Goal: Entertainment & Leisure: Browse casually

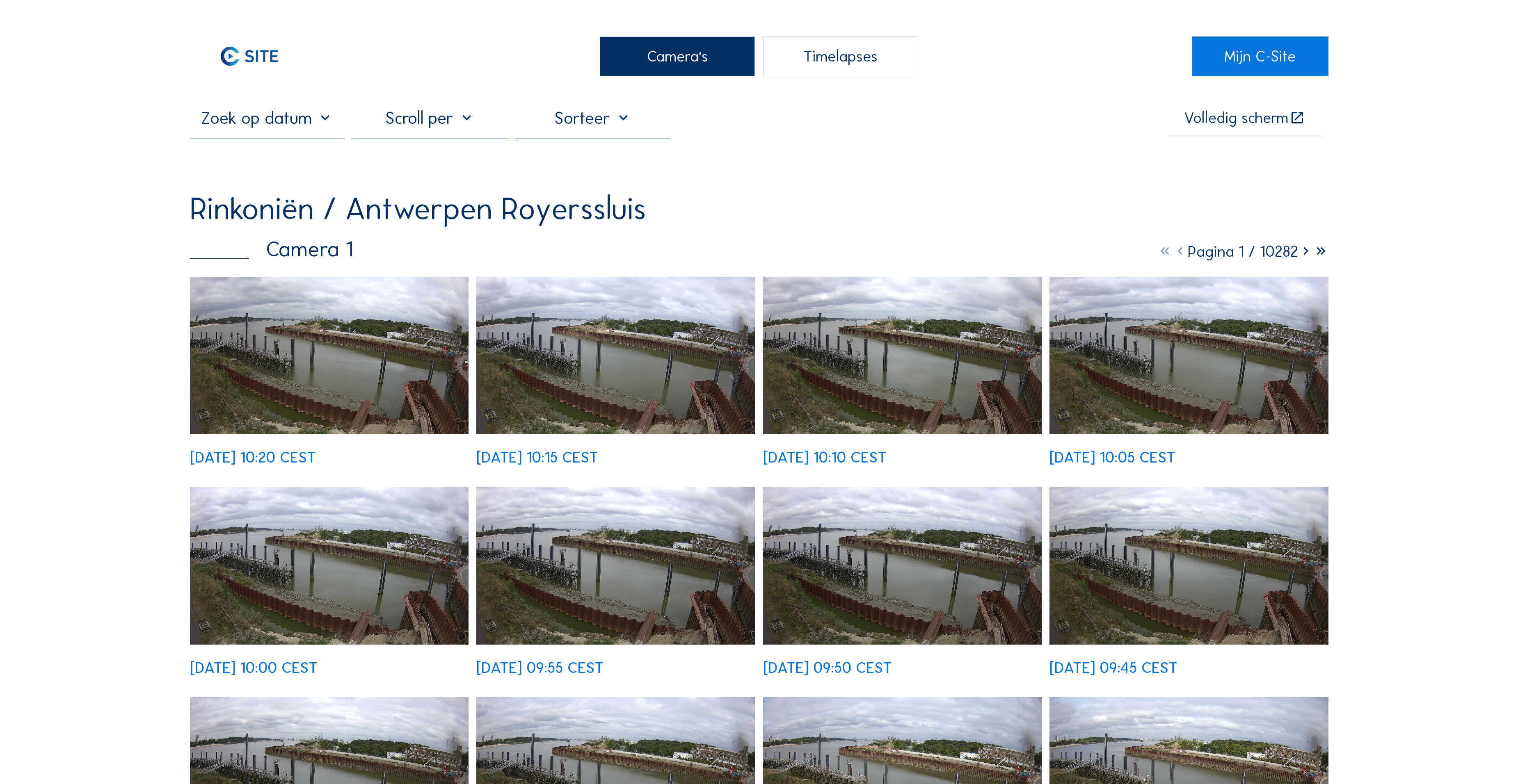
click at [675, 75] on div "Camera's" at bounding box center [677, 56] width 155 height 40
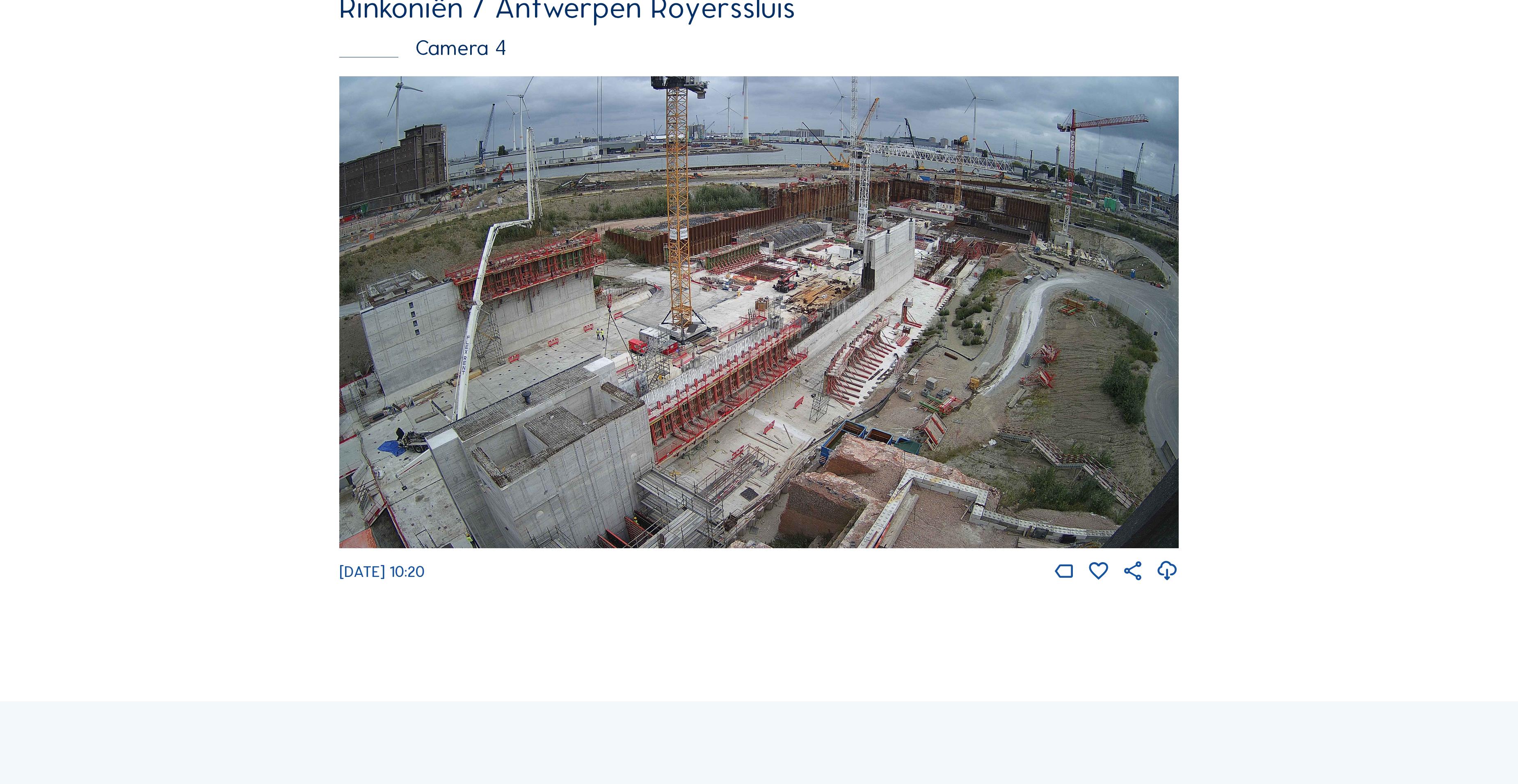
scroll to position [2784, 0]
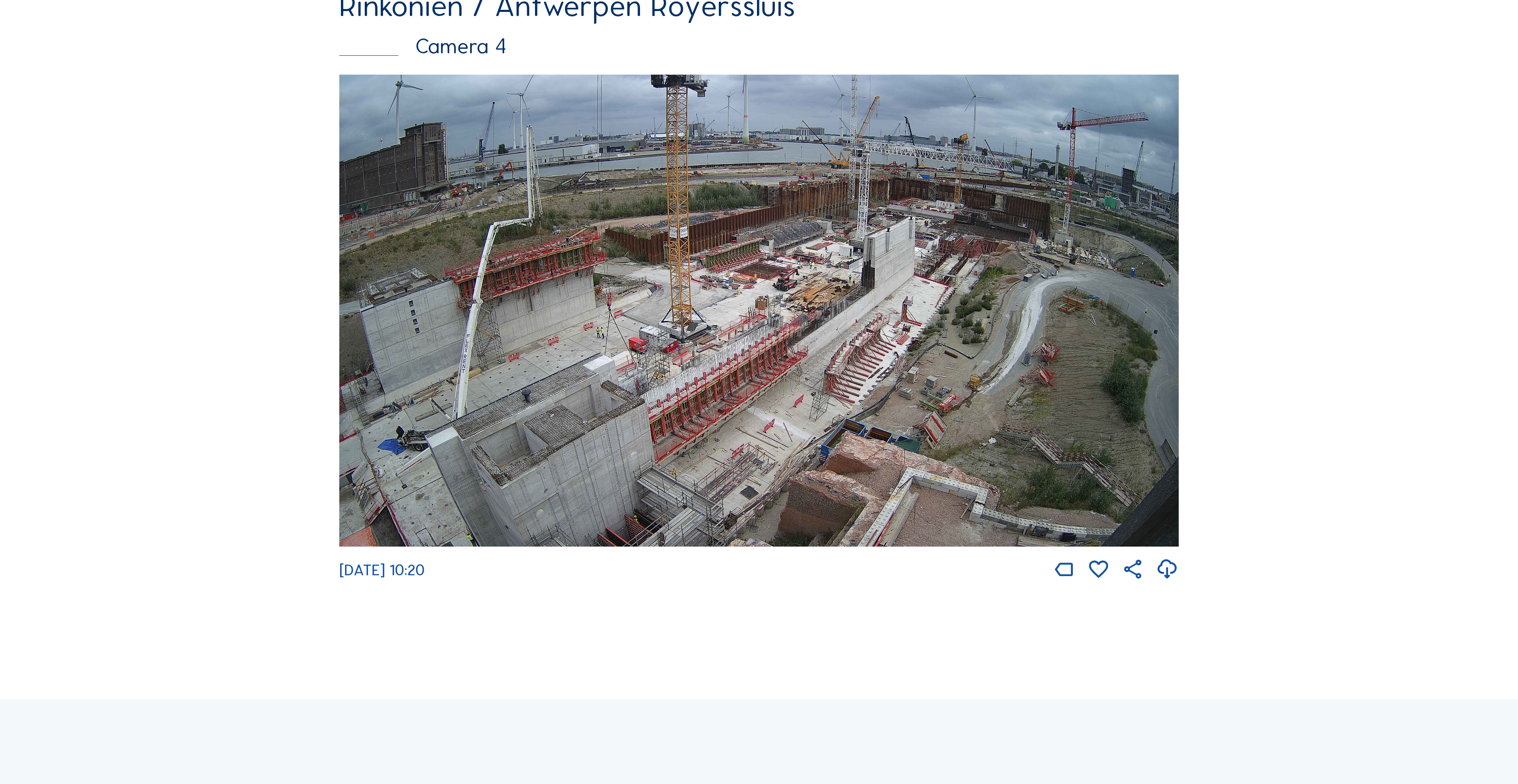
click at [757, 387] on img at bounding box center [759, 311] width 839 height 472
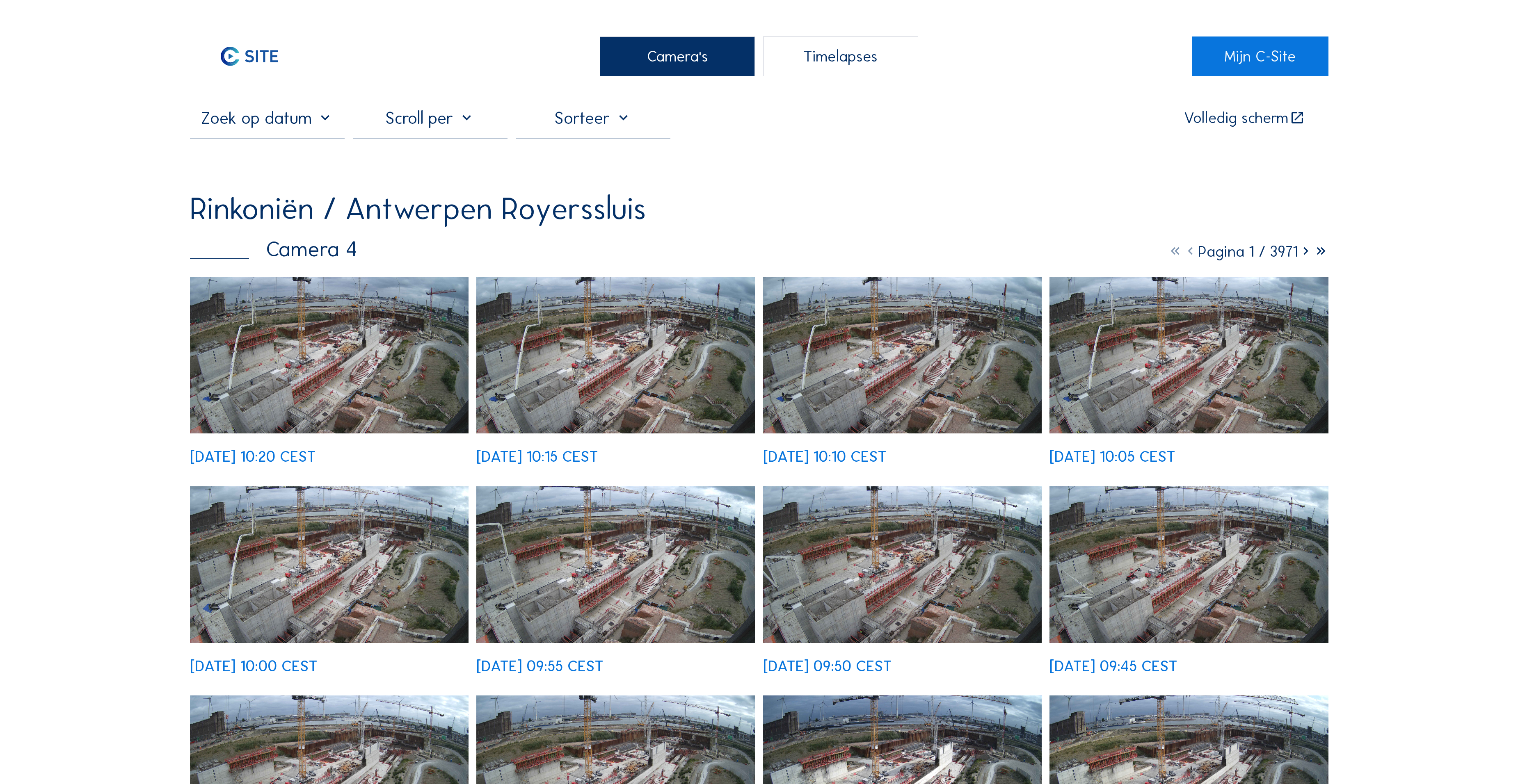
click at [401, 321] on img at bounding box center [330, 355] width 279 height 156
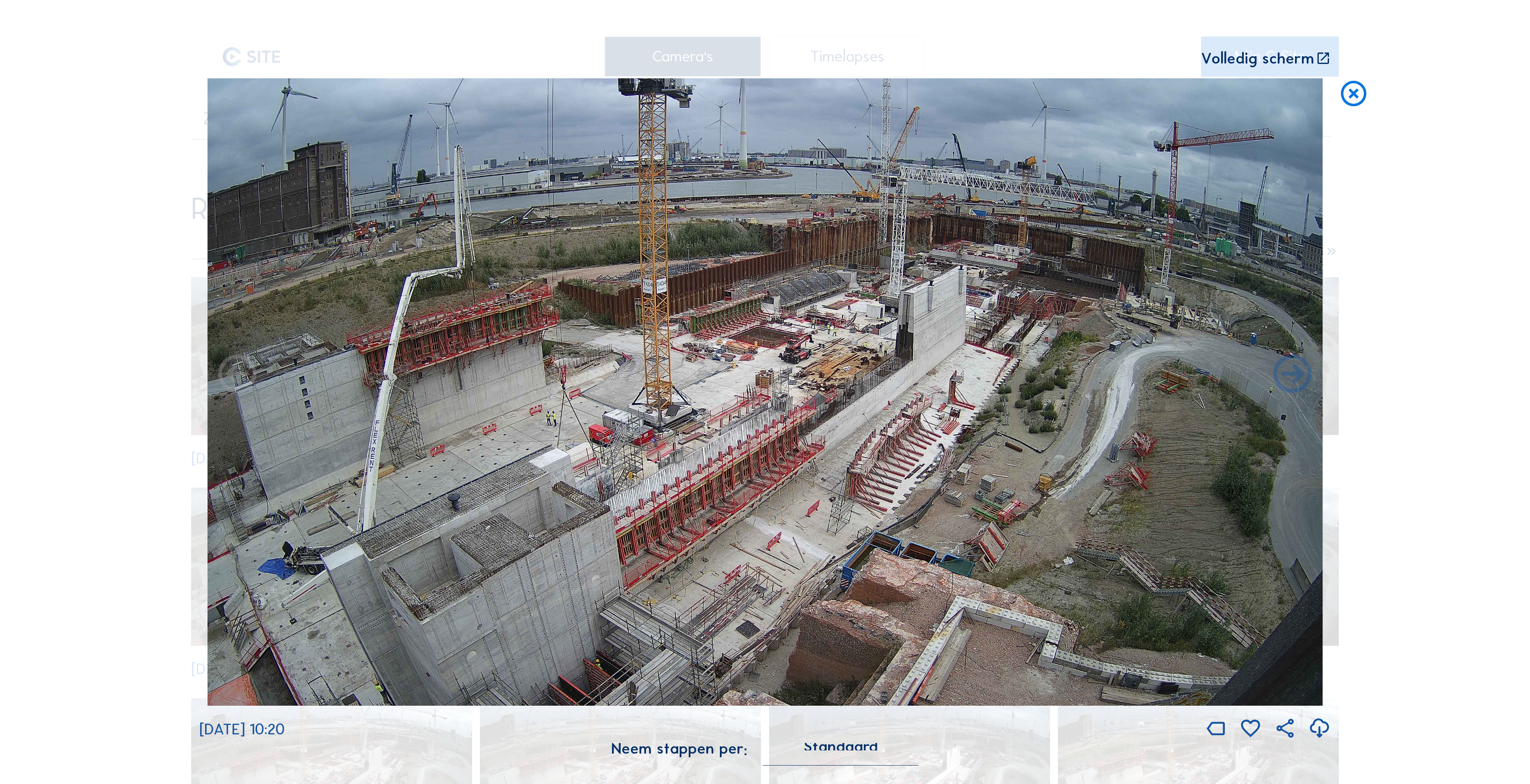
click at [1351, 91] on icon at bounding box center [1353, 94] width 31 height 32
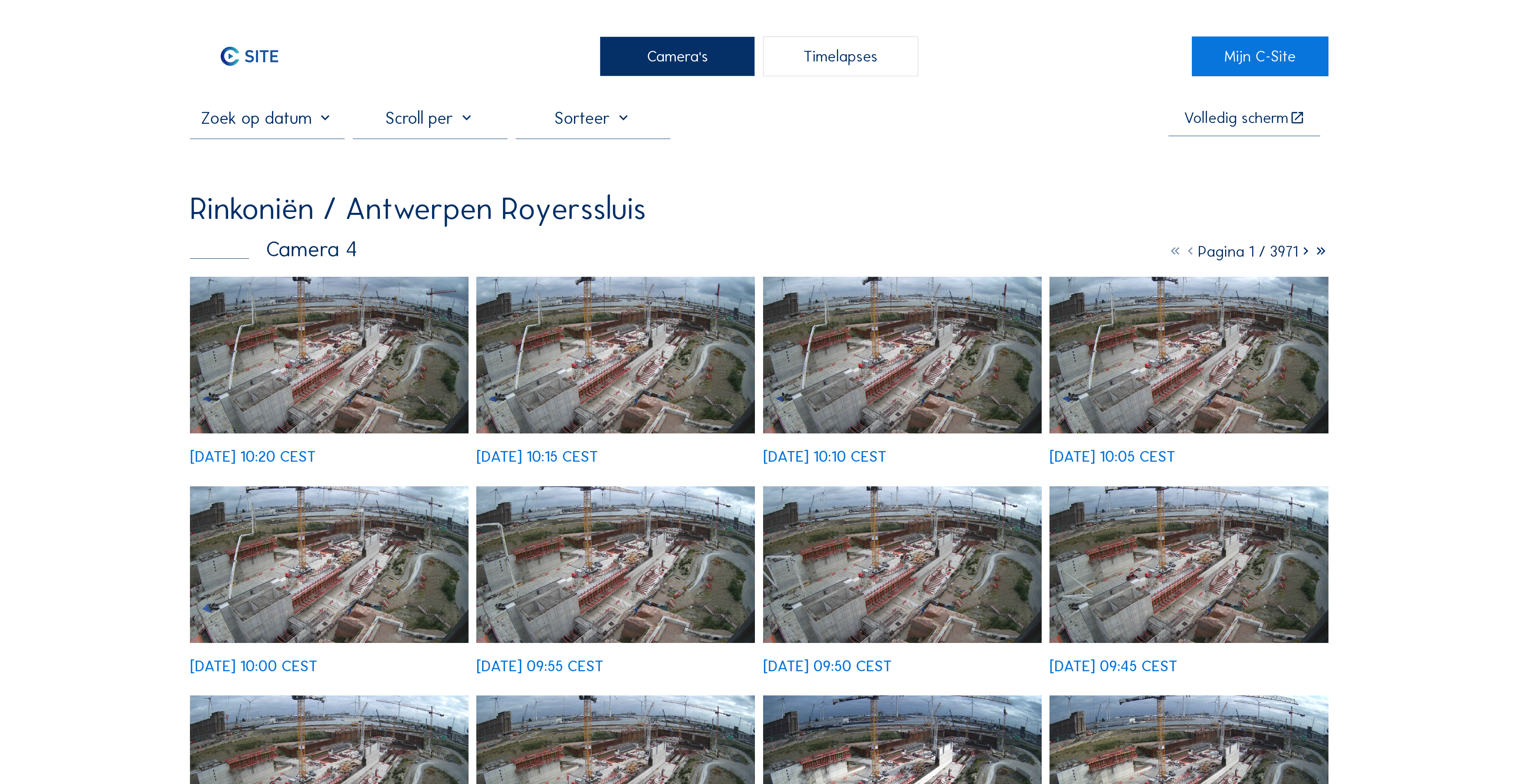
click at [653, 43] on div "Camera's" at bounding box center [677, 56] width 155 height 40
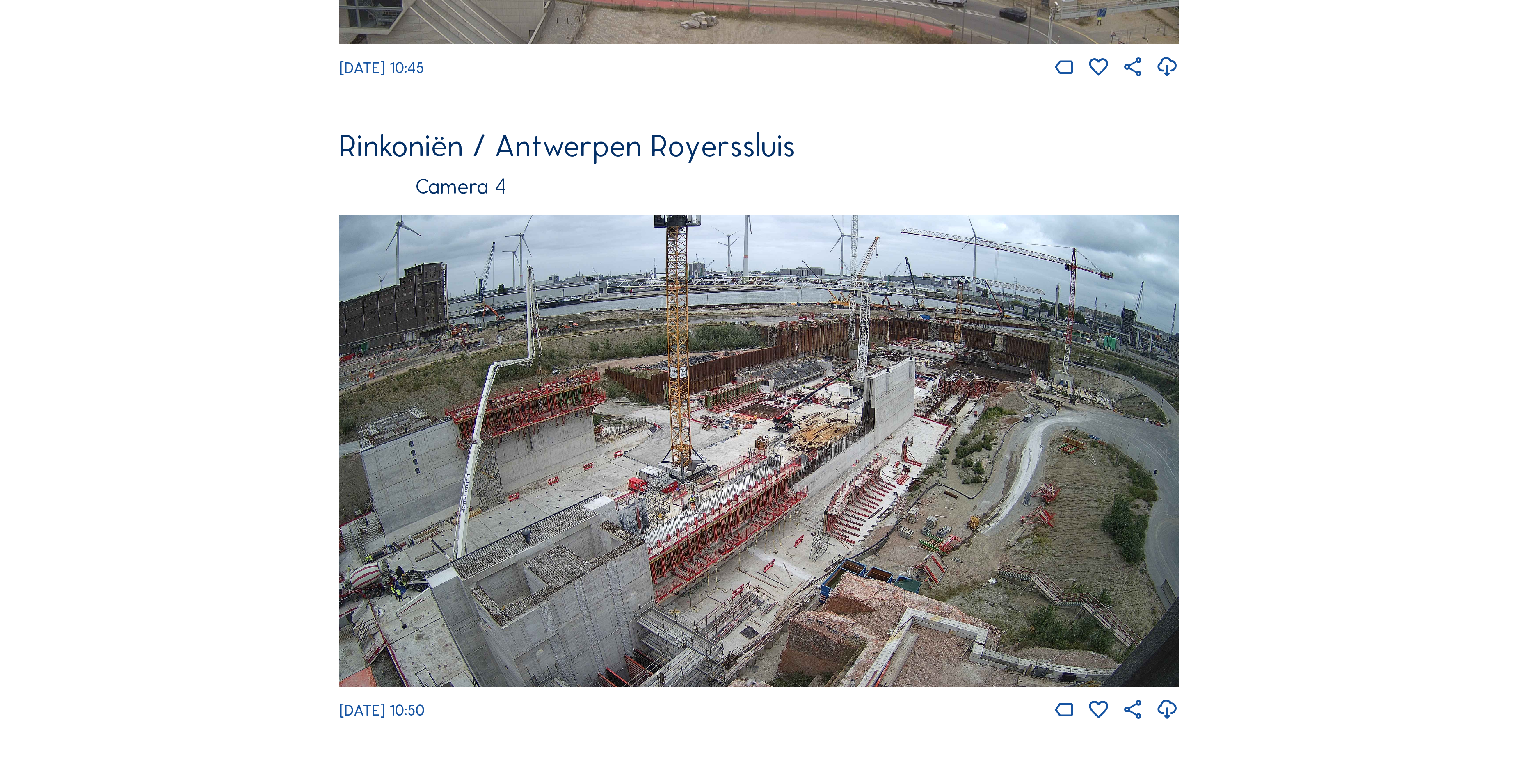
scroll to position [2619, 0]
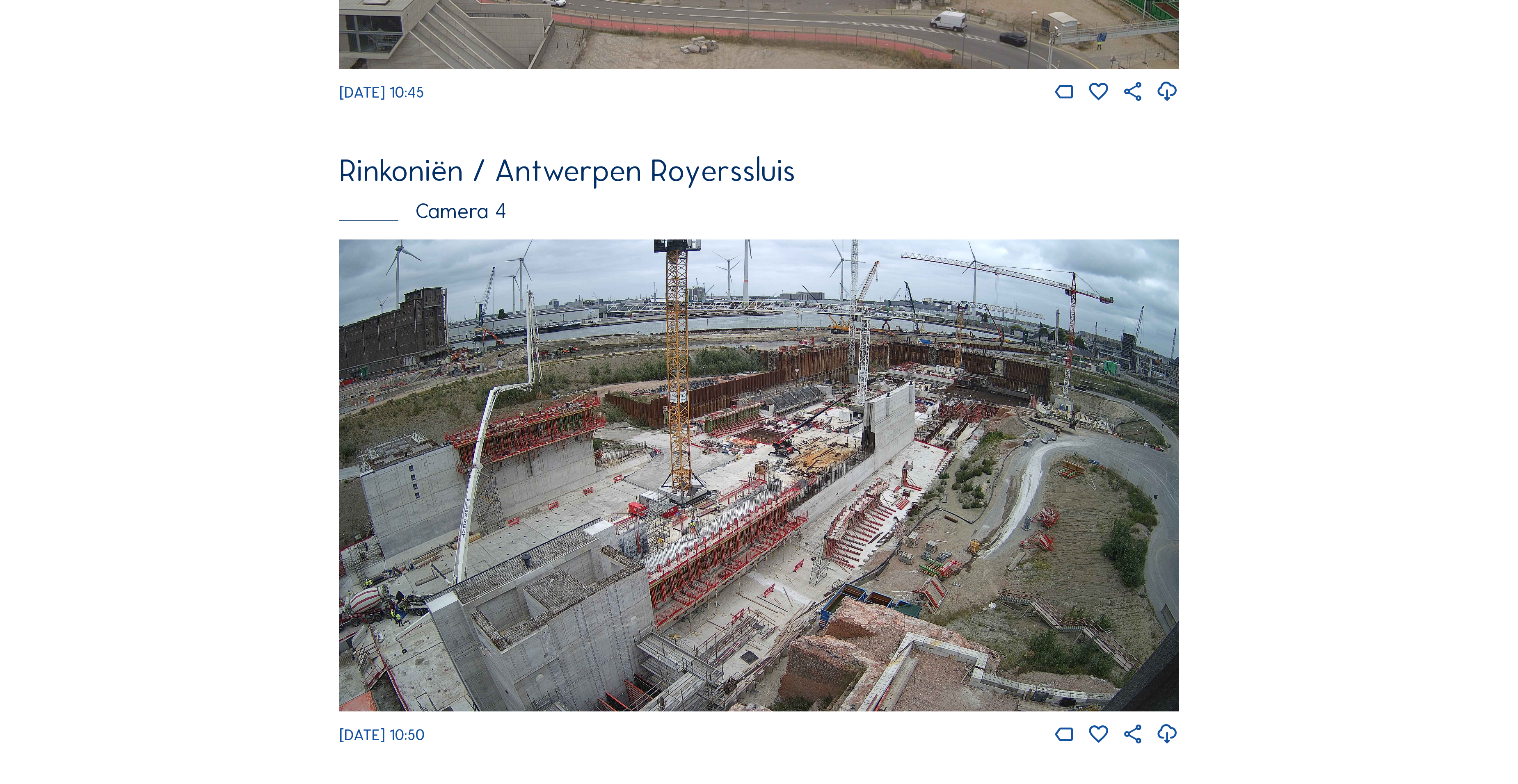
click at [580, 404] on img at bounding box center [759, 476] width 839 height 472
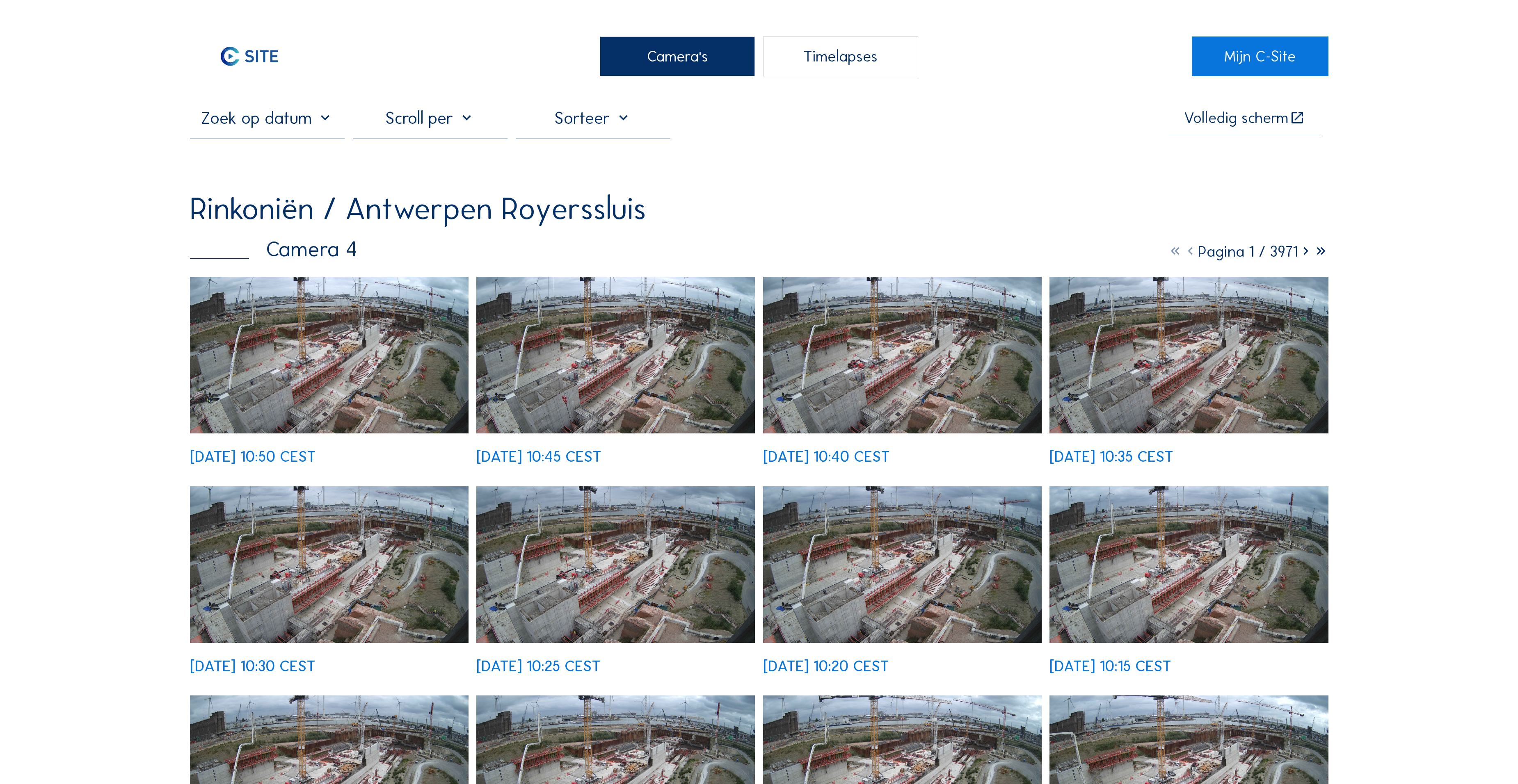
click at [321, 310] on img at bounding box center [330, 355] width 279 height 156
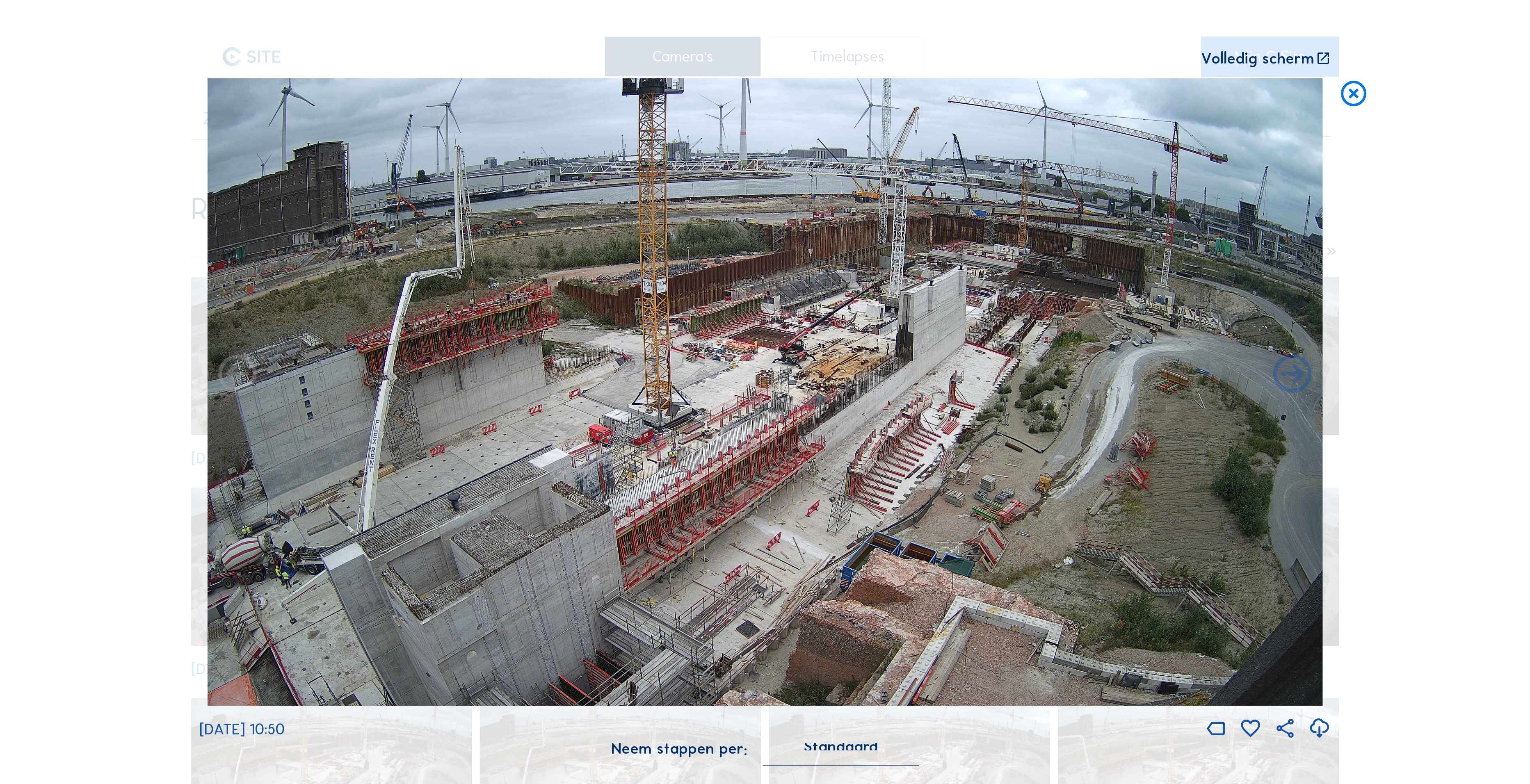
click at [1355, 99] on icon at bounding box center [1353, 94] width 31 height 32
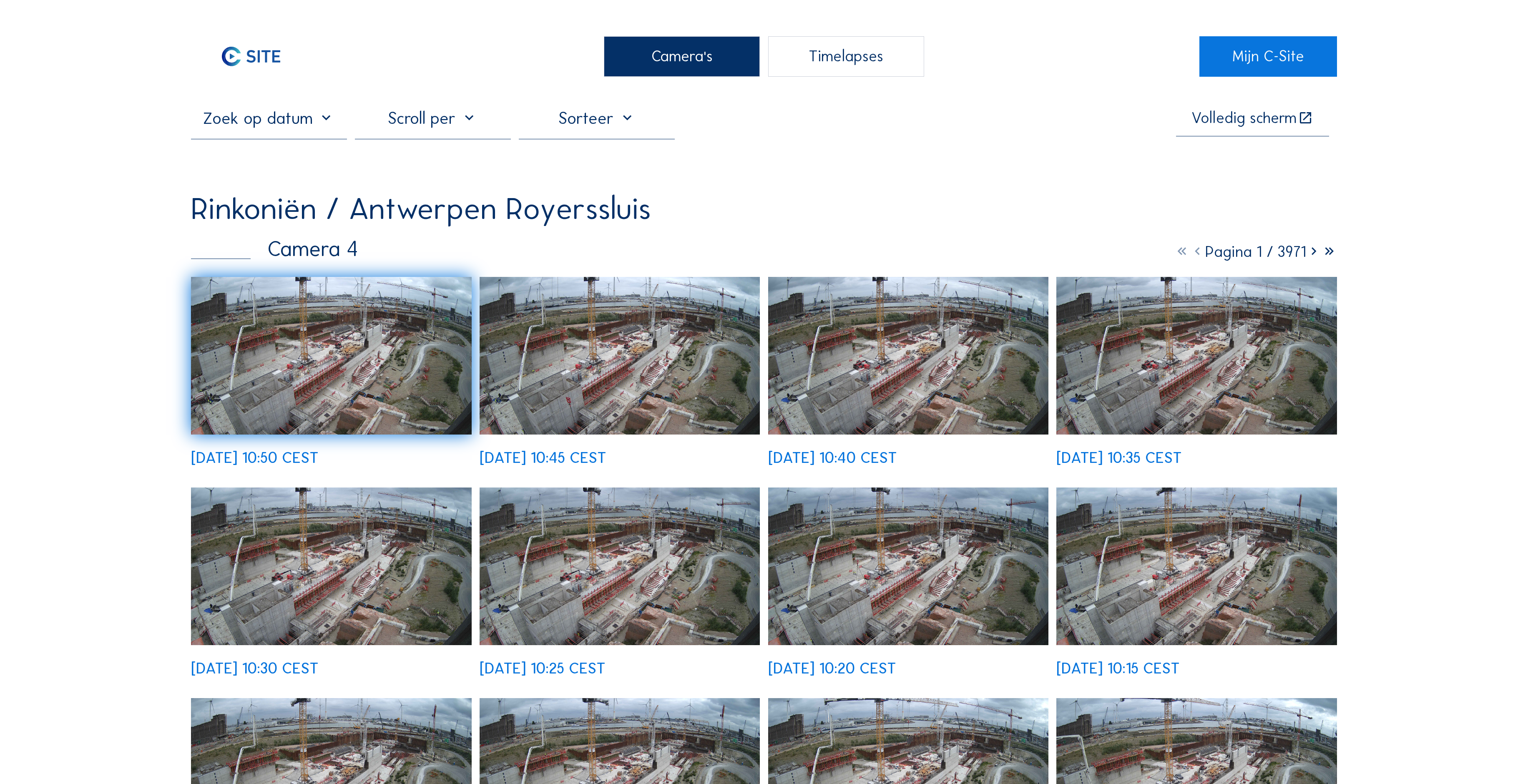
click at [675, 69] on div "Camera's" at bounding box center [681, 56] width 156 height 41
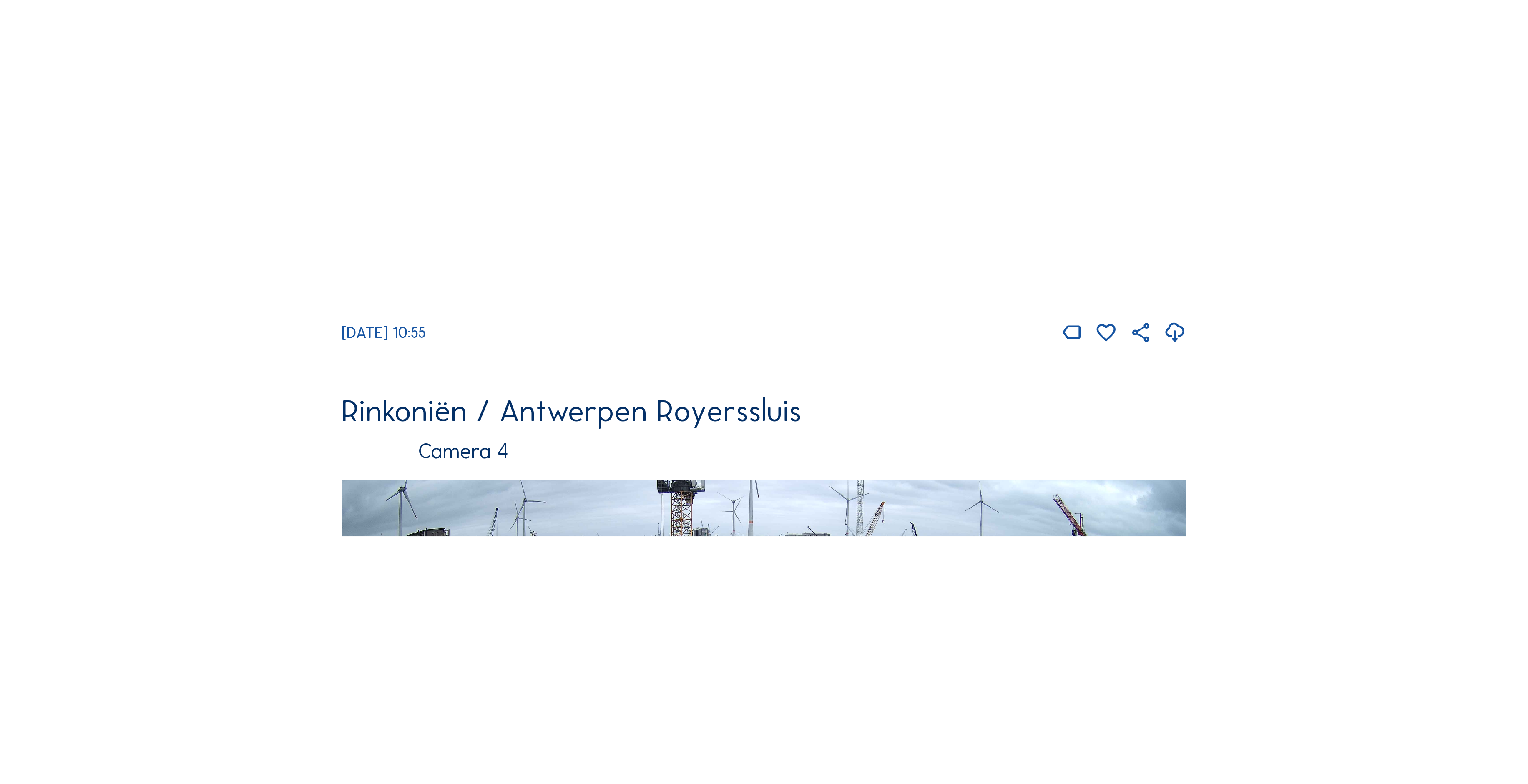
scroll to position [2404, 0]
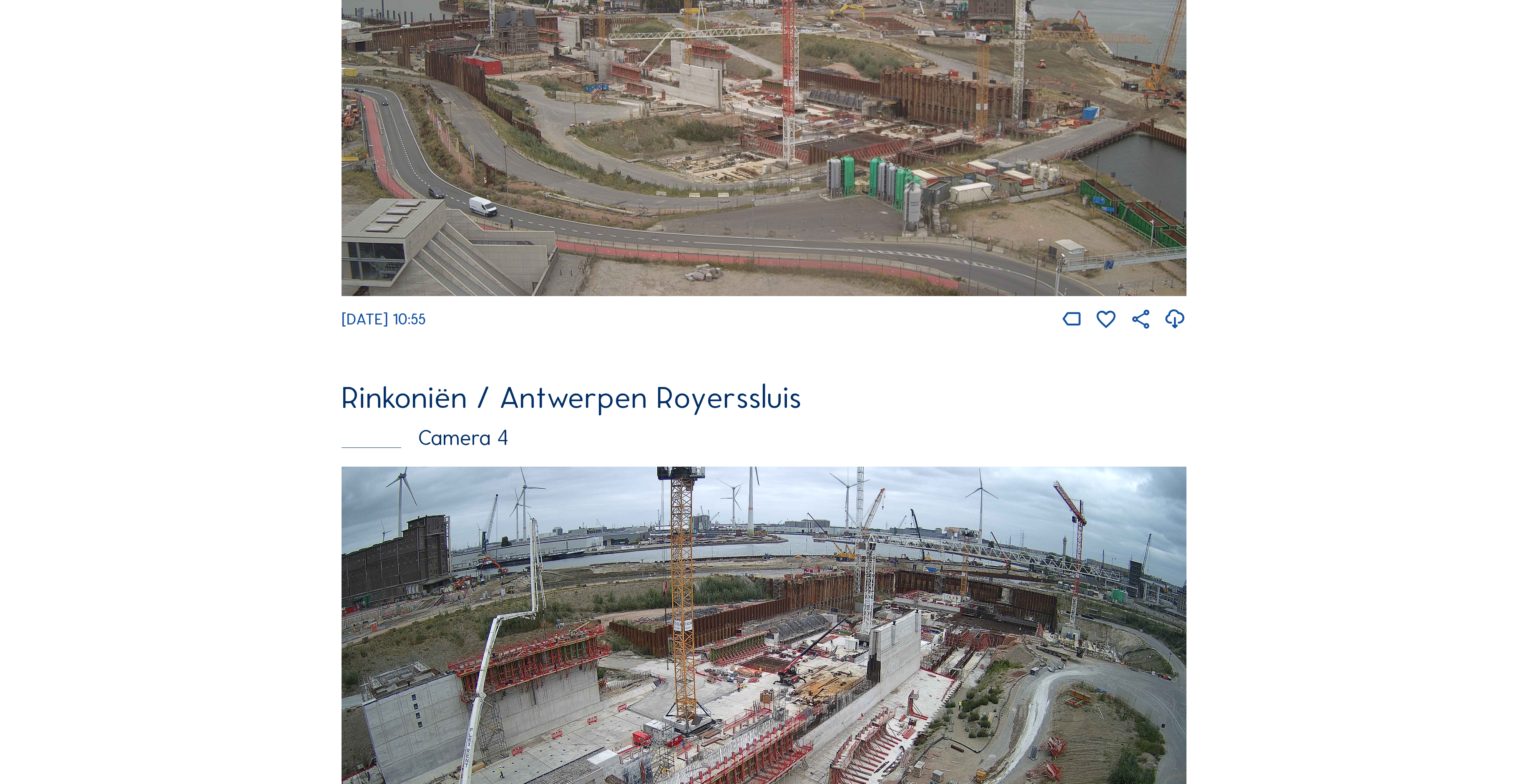
click at [815, 177] on img at bounding box center [764, 58] width 845 height 475
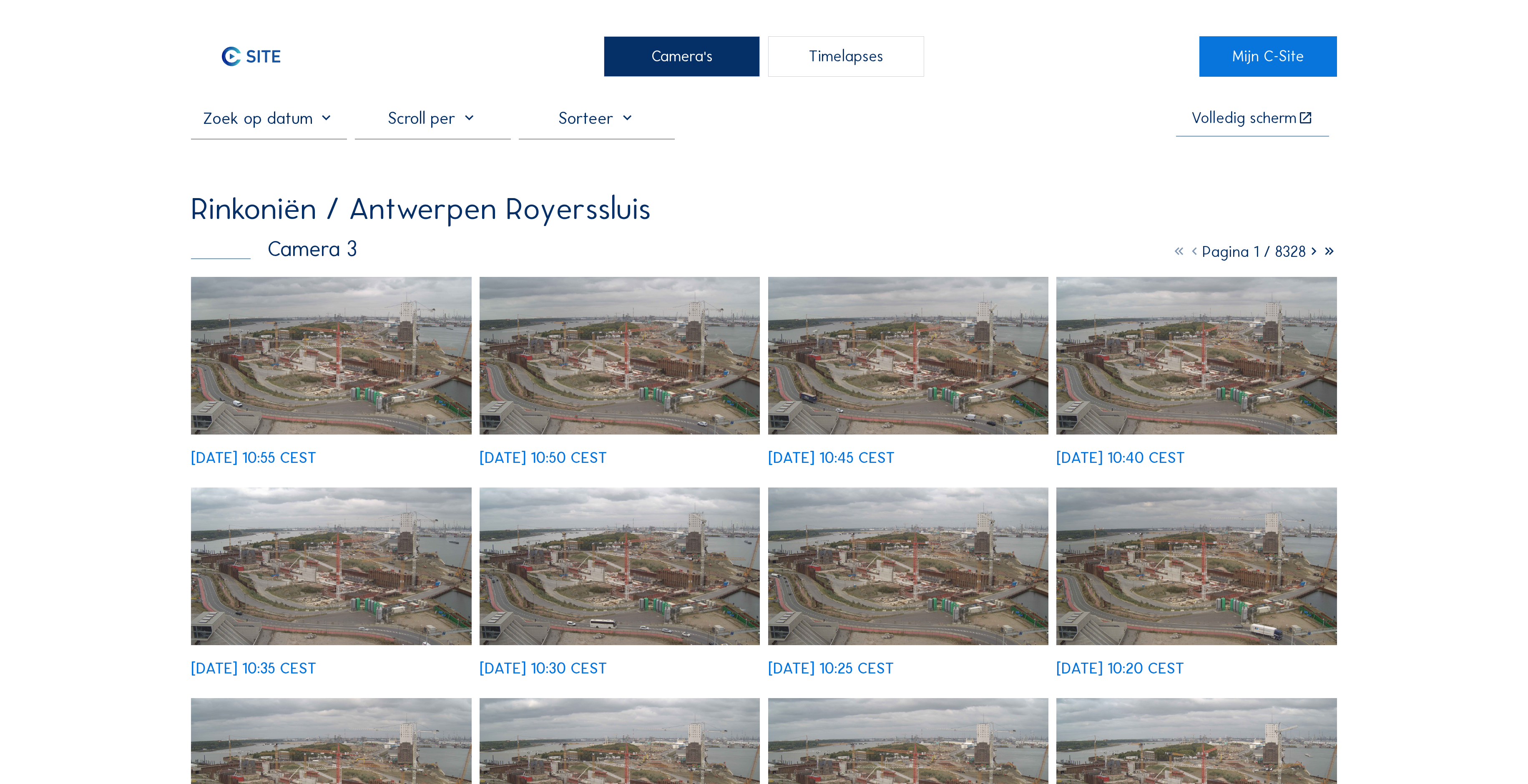
click at [364, 373] on img at bounding box center [331, 355] width 281 height 158
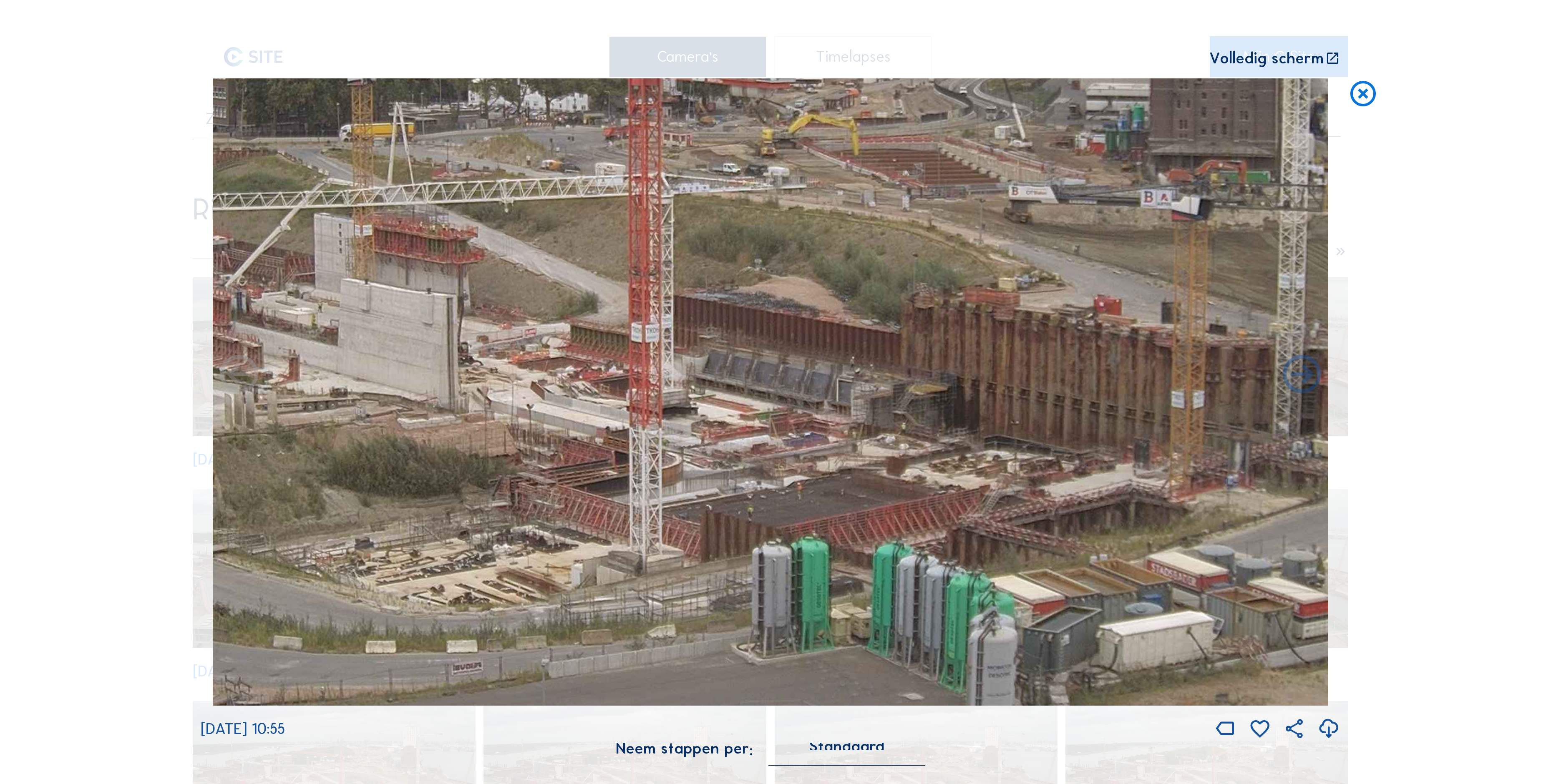
drag, startPoint x: 885, startPoint y: 532, endPoint x: 913, endPoint y: 521, distance: 30.1
click at [900, 510] on img at bounding box center [770, 392] width 1115 height 627
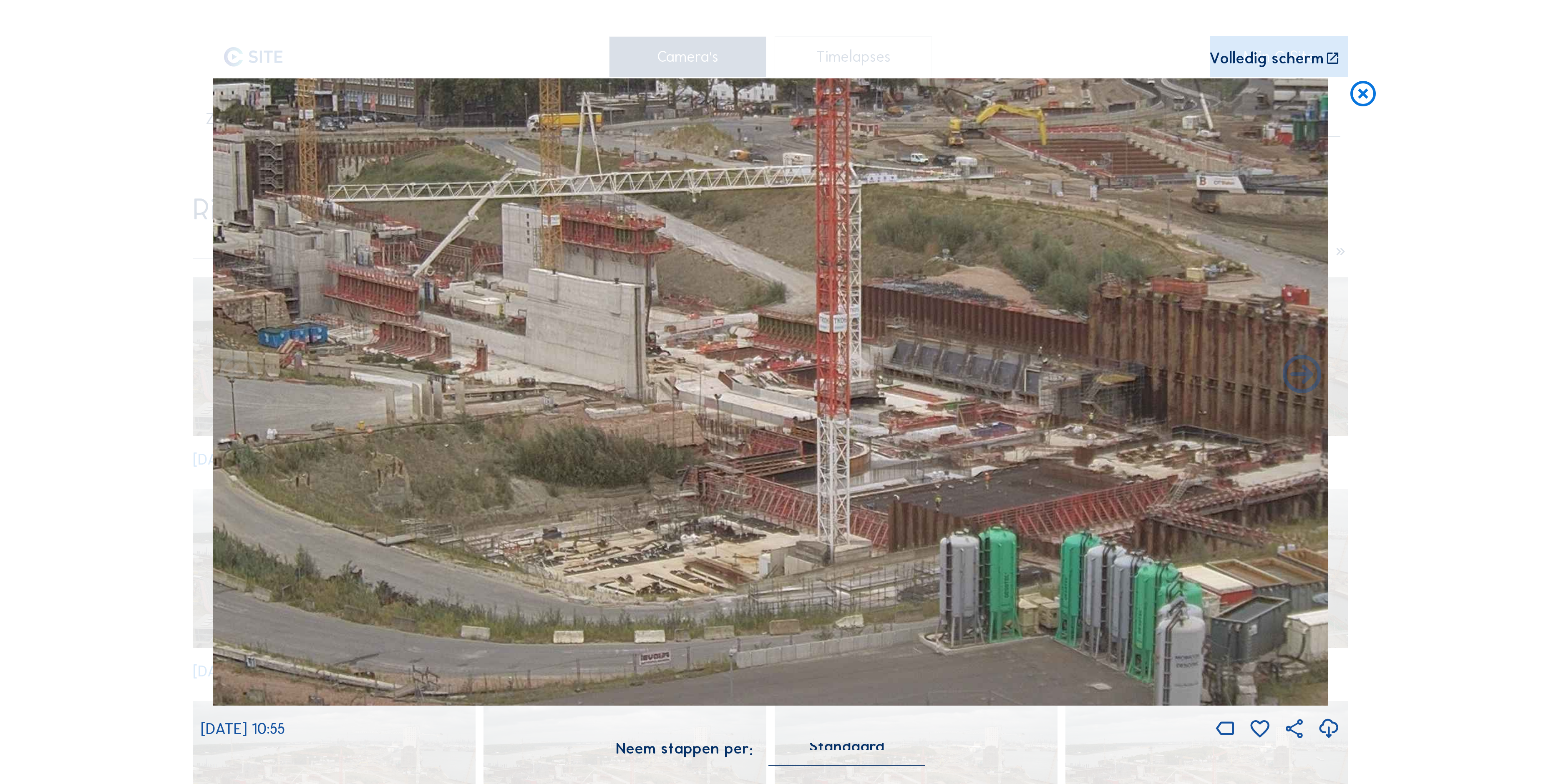
drag, startPoint x: 719, startPoint y: 473, endPoint x: 899, endPoint y: 473, distance: 180.0
click at [899, 473] on img at bounding box center [770, 392] width 1115 height 627
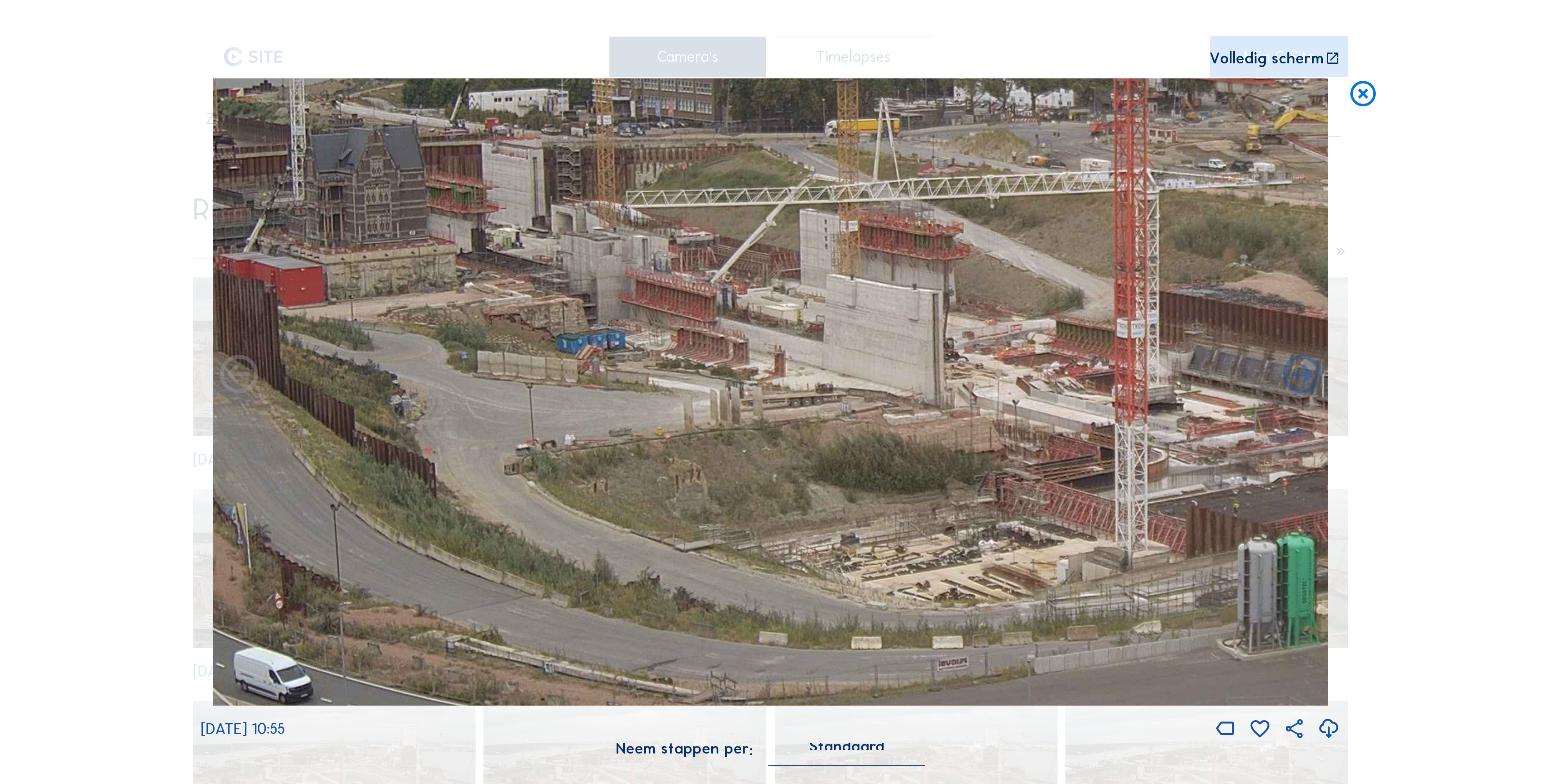
drag, startPoint x: 1023, startPoint y: 467, endPoint x: 1267, endPoint y: 470, distance: 244.0
click at [1267, 470] on img at bounding box center [770, 392] width 1115 height 627
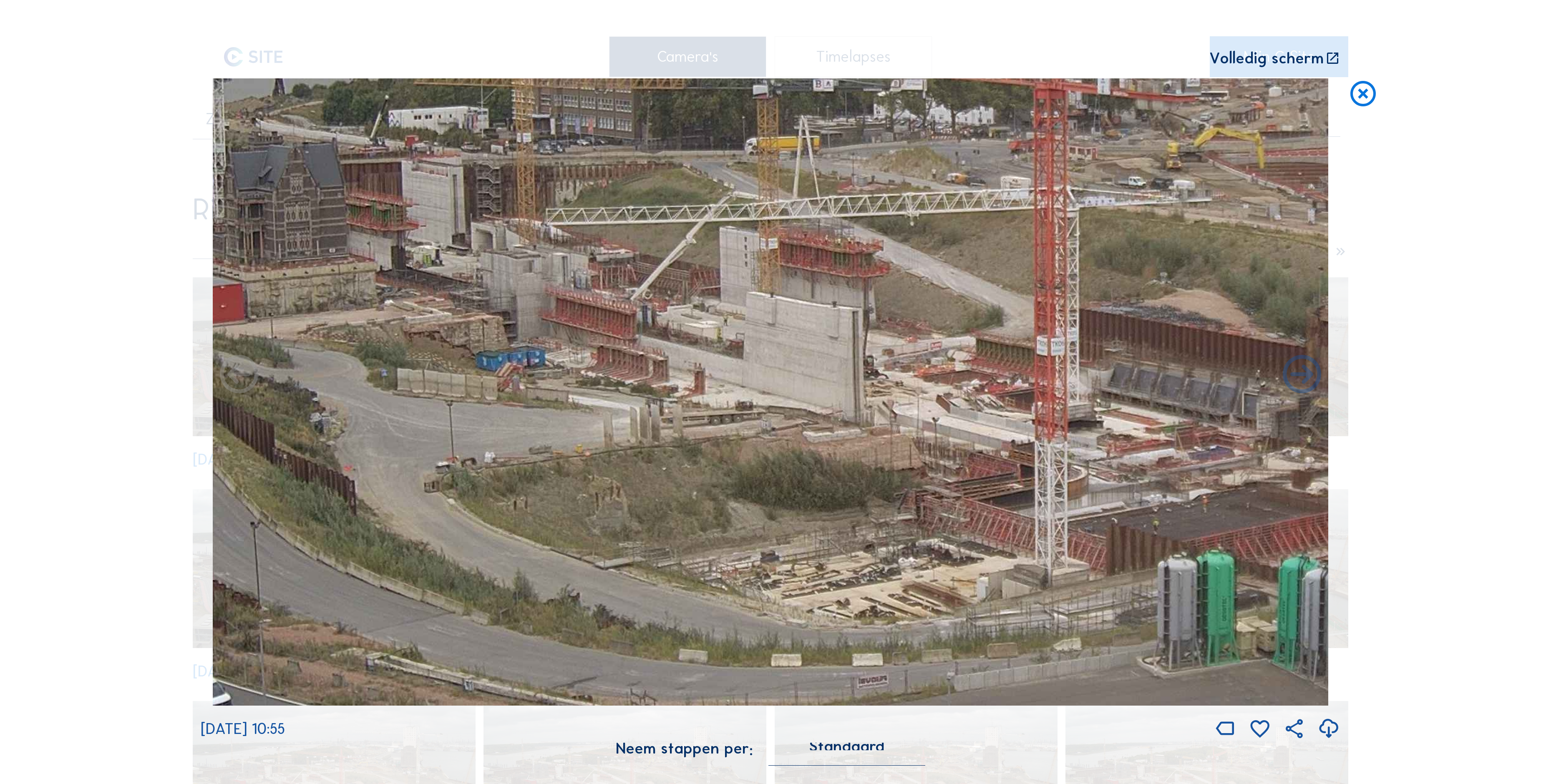
drag, startPoint x: 648, startPoint y: 97, endPoint x: 324, endPoint y: 113, distance: 324.4
click at [324, 113] on img at bounding box center [770, 392] width 1115 height 627
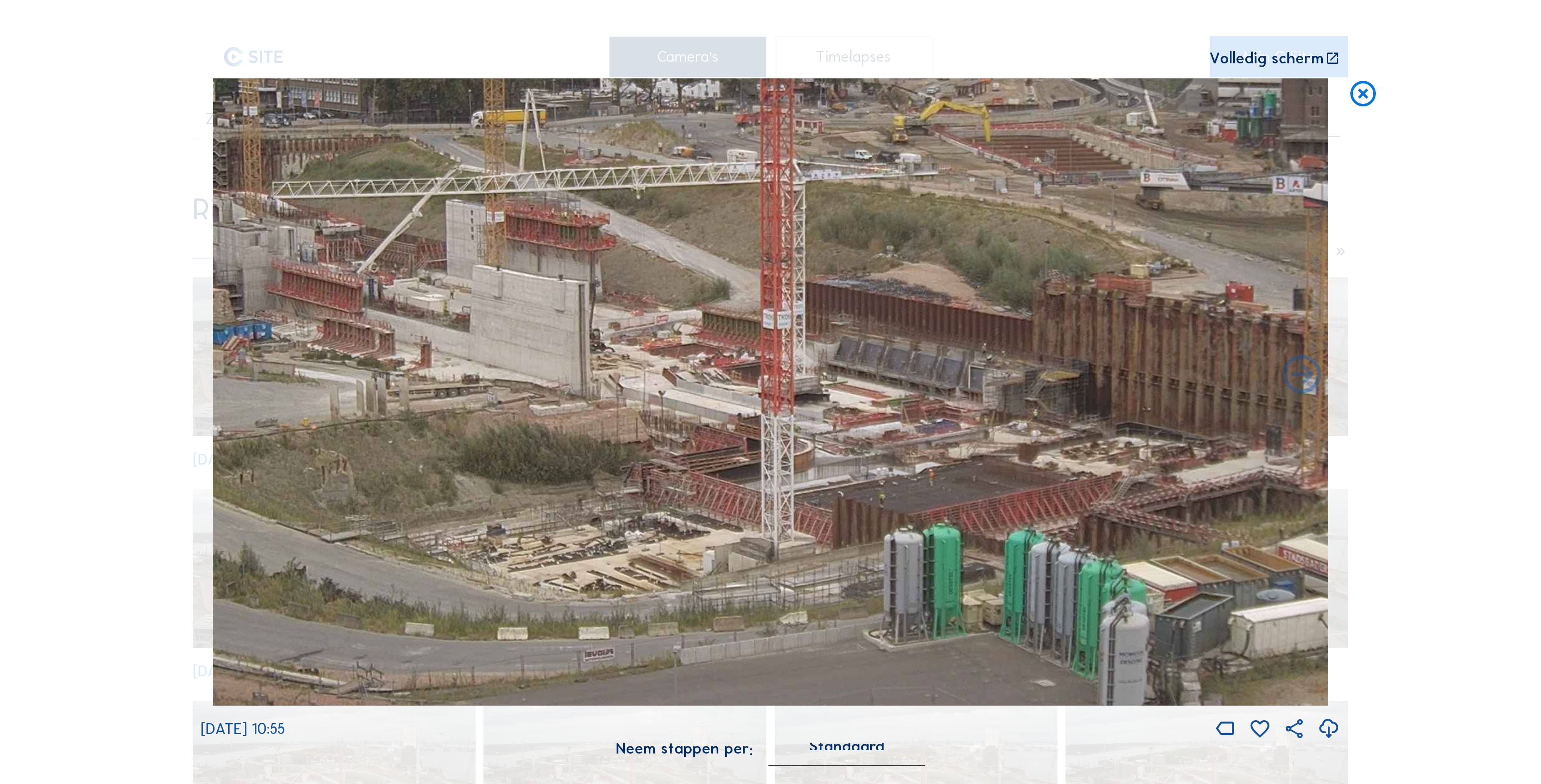
drag, startPoint x: 673, startPoint y: 291, endPoint x: 398, endPoint y: 264, distance: 276.3
click at [398, 264] on img at bounding box center [770, 392] width 1115 height 627
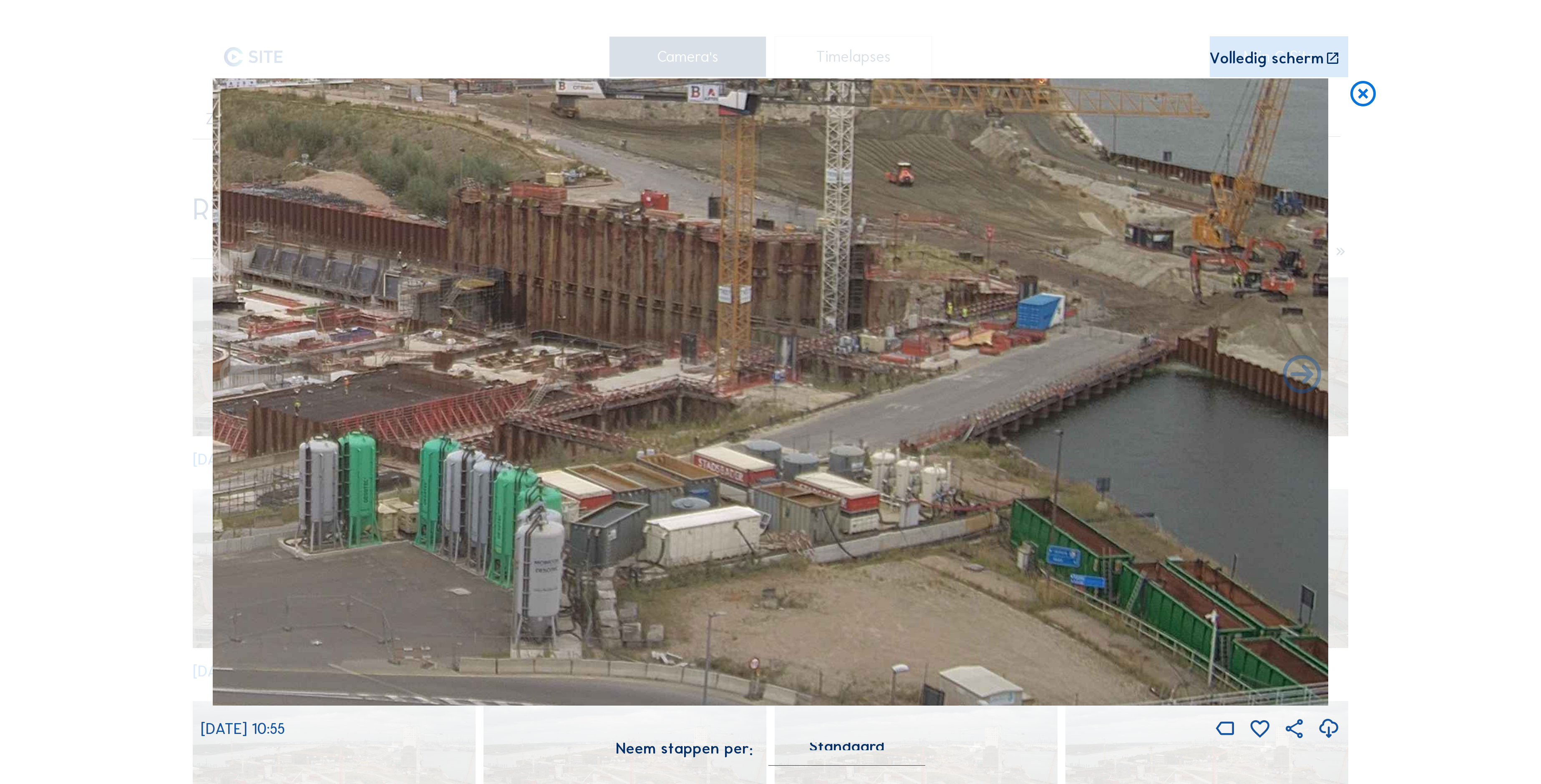
drag, startPoint x: 257, startPoint y: 270, endPoint x: 666, endPoint y: 296, distance: 409.8
click at [210, 270] on div "[DATE] 10:55" at bounding box center [770, 410] width 1139 height 662
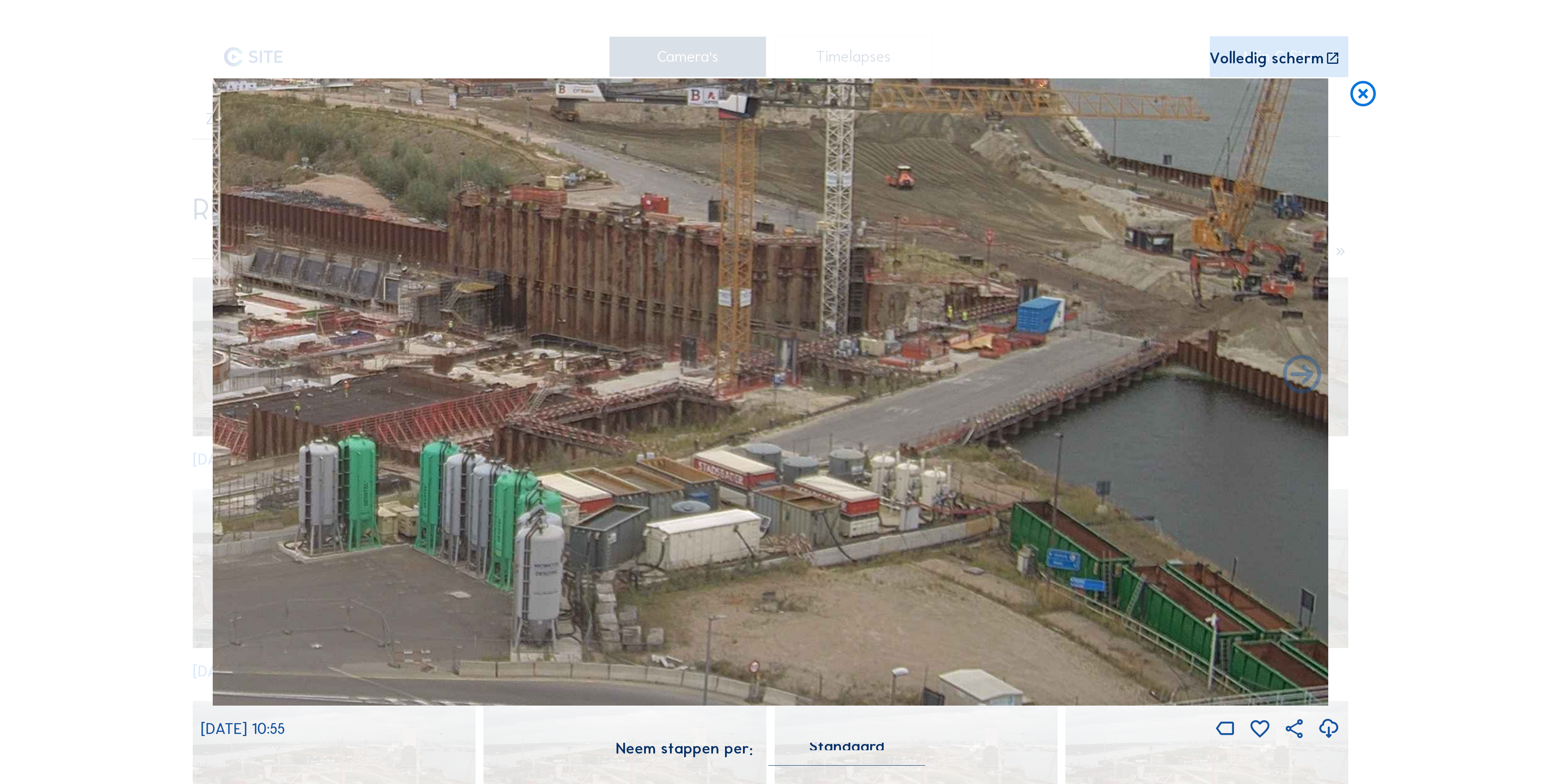
drag, startPoint x: 810, startPoint y: 320, endPoint x: 479, endPoint y: 317, distance: 331.0
click at [479, 317] on img at bounding box center [770, 392] width 1115 height 627
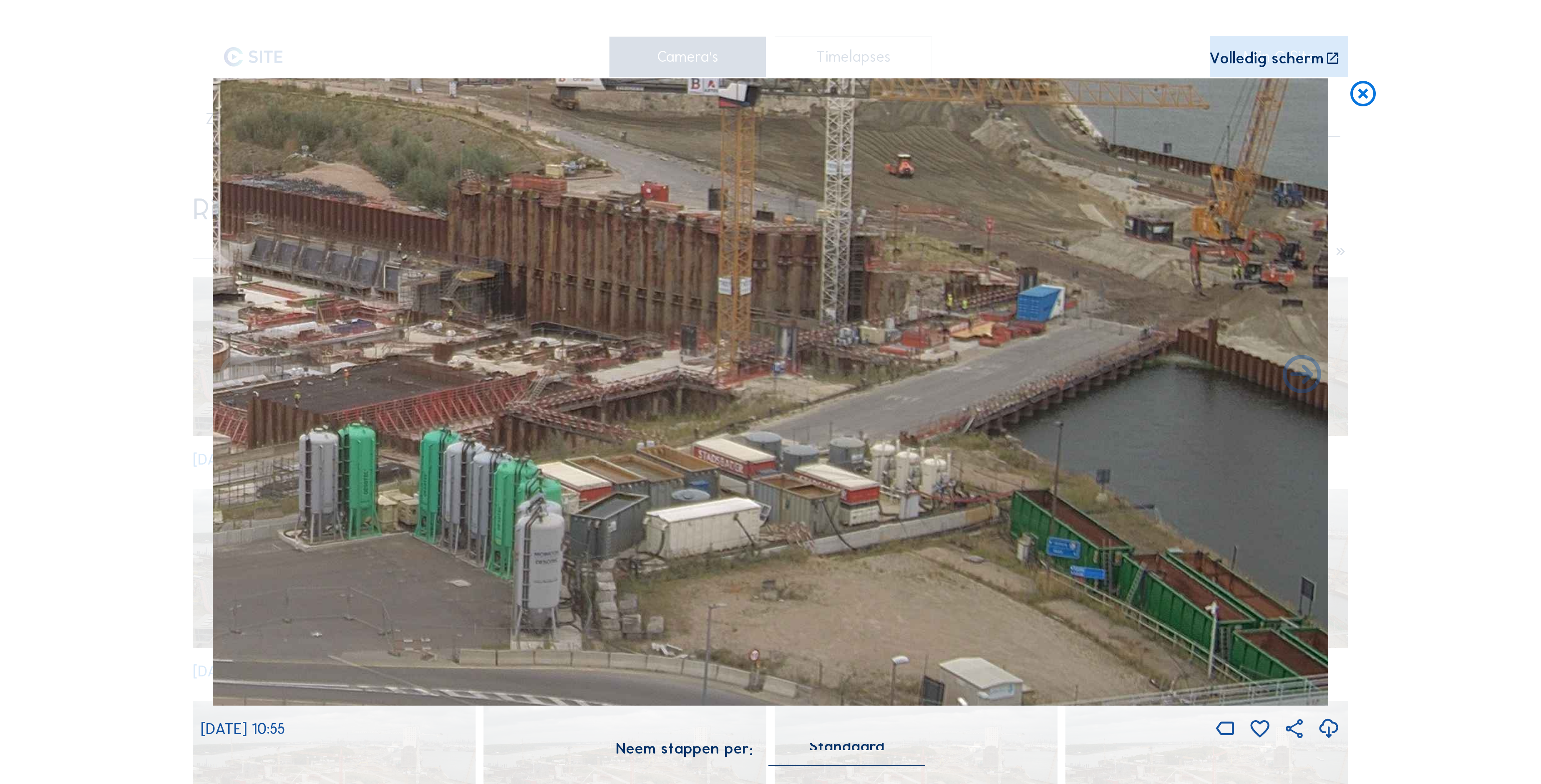
drag, startPoint x: 766, startPoint y: 351, endPoint x: 510, endPoint y: 339, distance: 256.3
click at [510, 339] on img at bounding box center [770, 392] width 1115 height 627
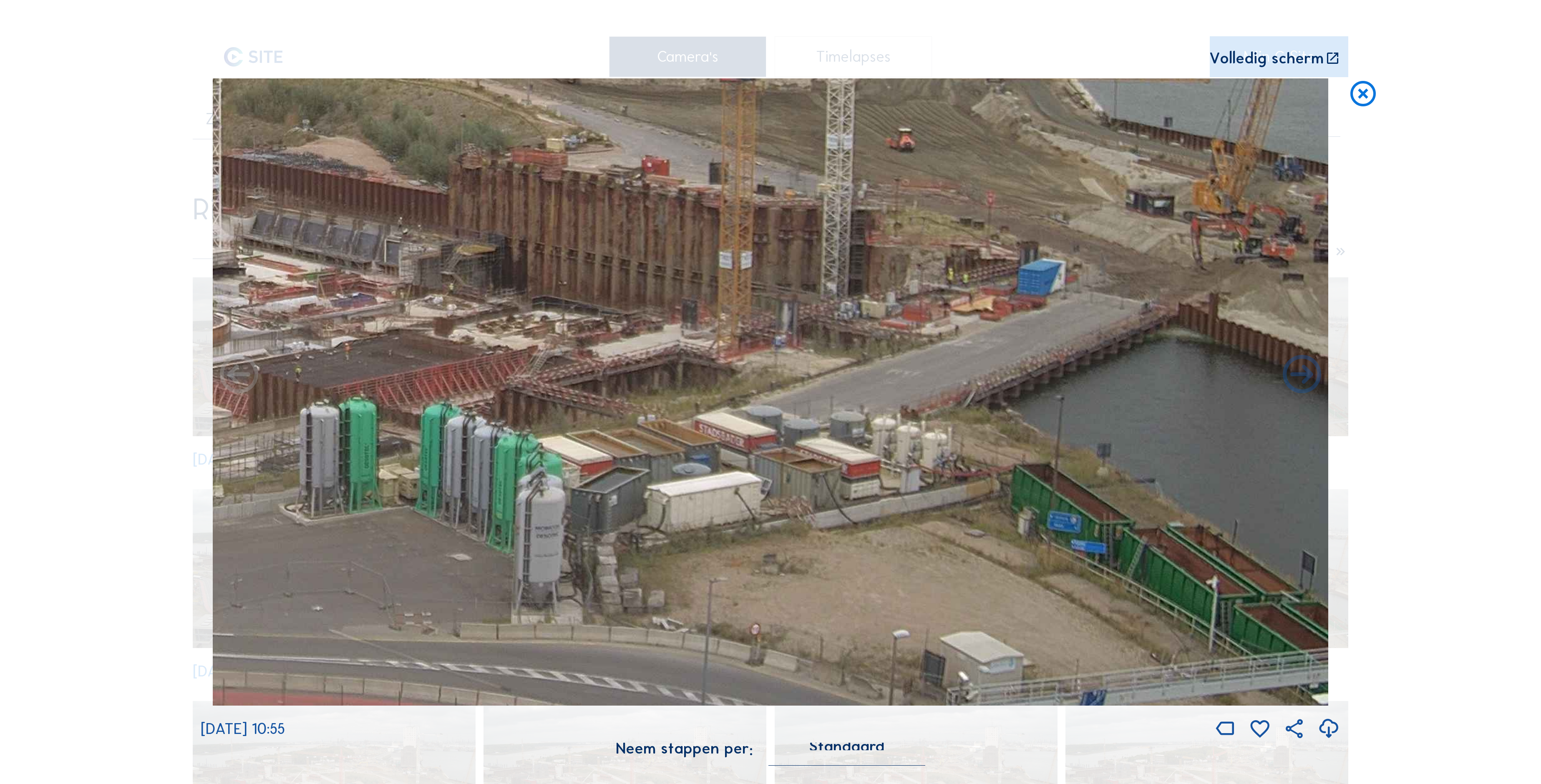
drag, startPoint x: 1020, startPoint y: 280, endPoint x: 656, endPoint y: 269, distance: 364.2
click at [656, 269] on img at bounding box center [770, 392] width 1115 height 627
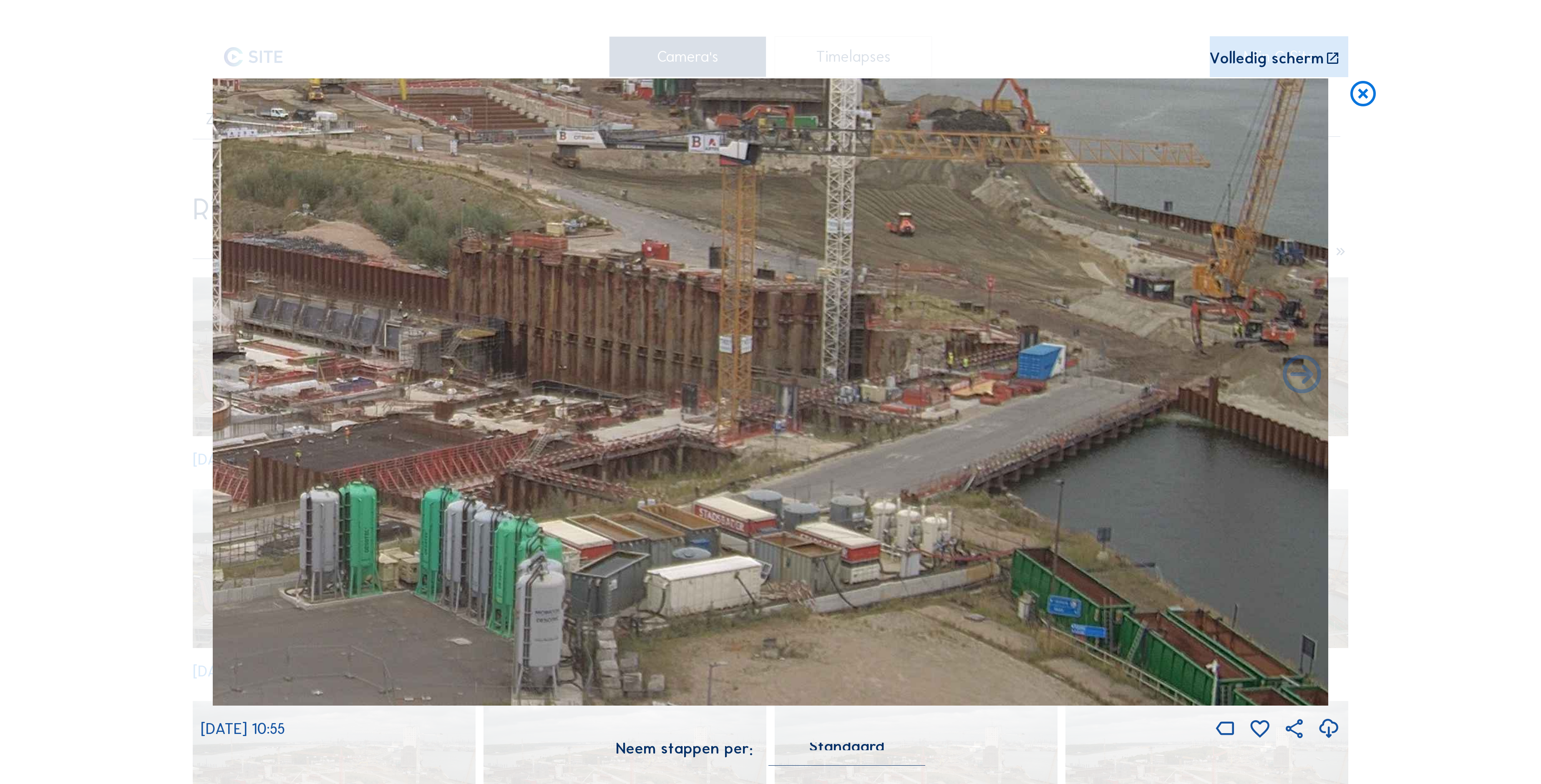
drag, startPoint x: 774, startPoint y: 241, endPoint x: 774, endPoint y: 326, distance: 85.0
click at [774, 326] on img at bounding box center [770, 392] width 1115 height 627
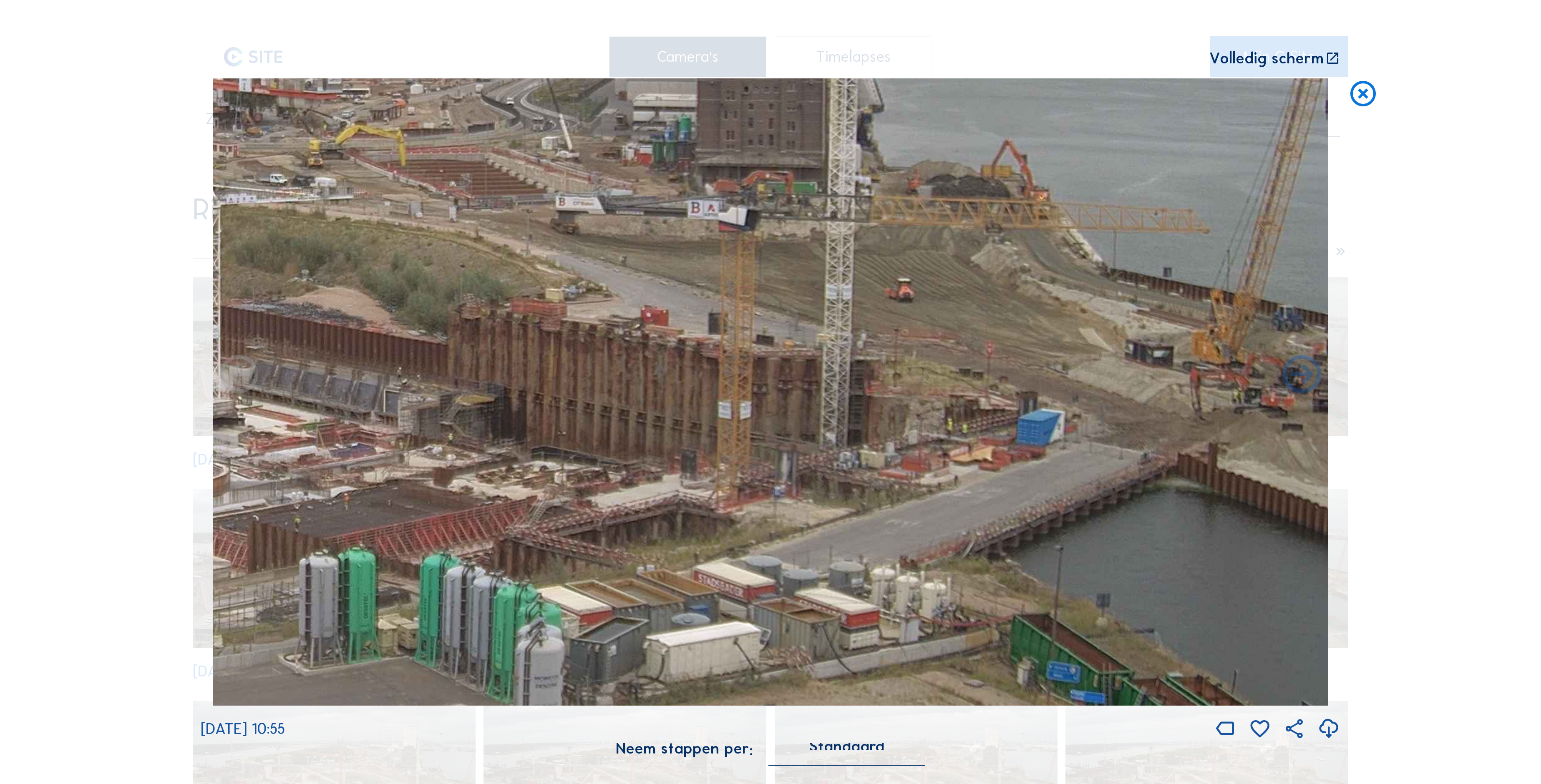
drag, startPoint x: 719, startPoint y: 244, endPoint x: 708, endPoint y: 308, distance: 64.9
click at [719, 309] on img at bounding box center [770, 392] width 1115 height 627
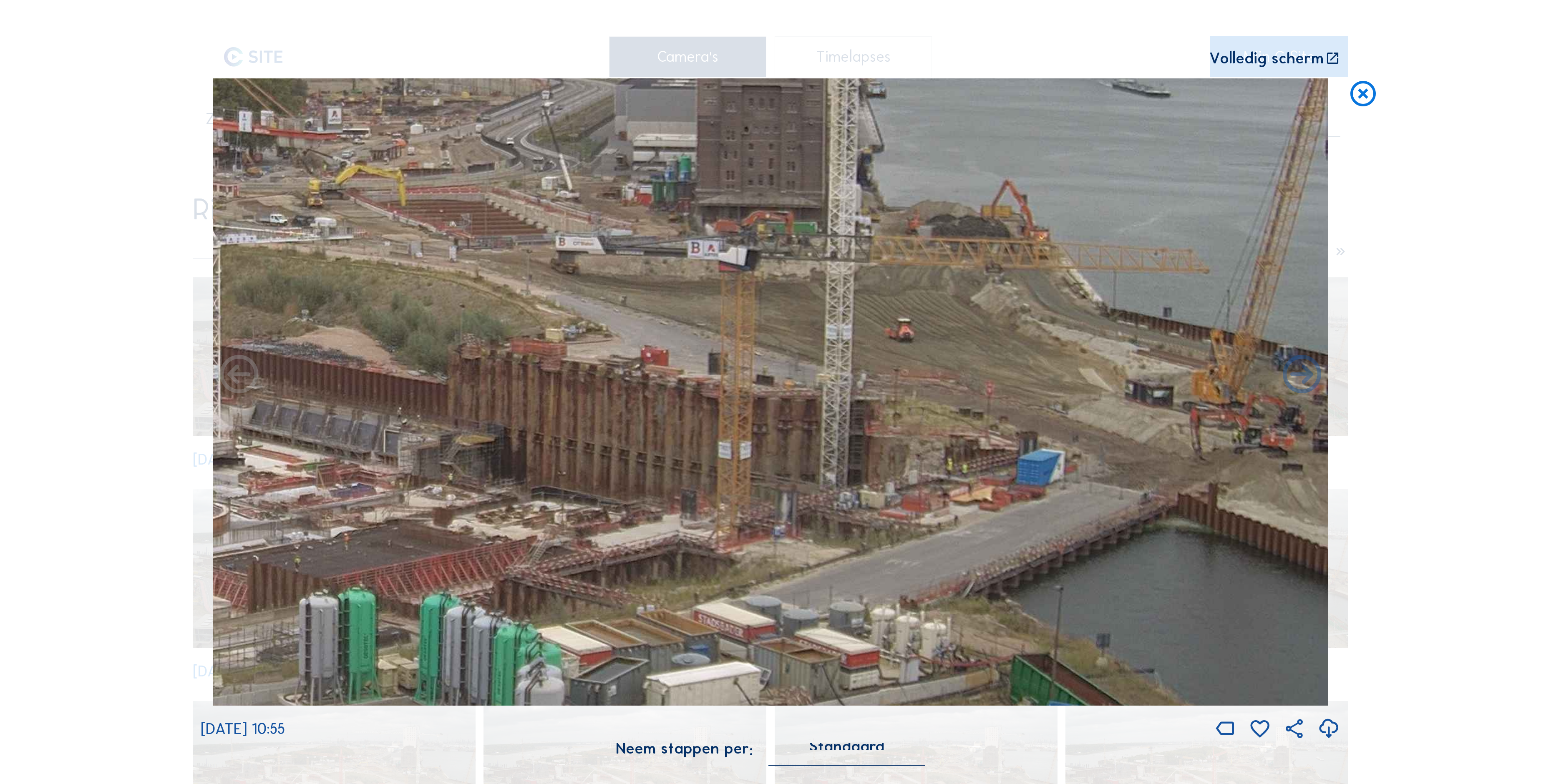
drag, startPoint x: 686, startPoint y: 288, endPoint x: 685, endPoint y: 341, distance: 53.0
click at [686, 342] on img at bounding box center [770, 392] width 1115 height 627
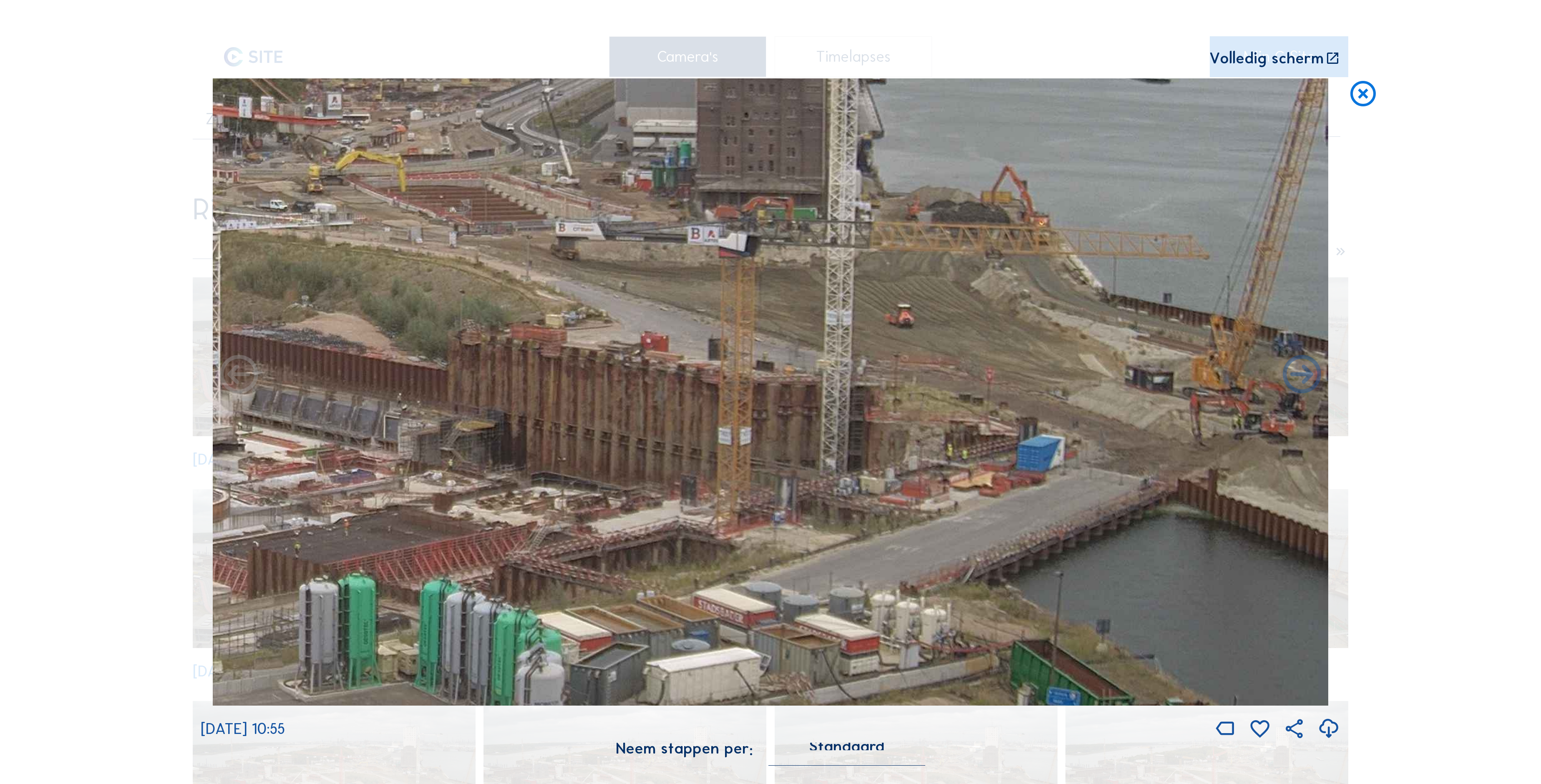
drag, startPoint x: 1201, startPoint y: 344, endPoint x: 544, endPoint y: 230, distance: 666.8
click at [540, 226] on img at bounding box center [770, 392] width 1115 height 627
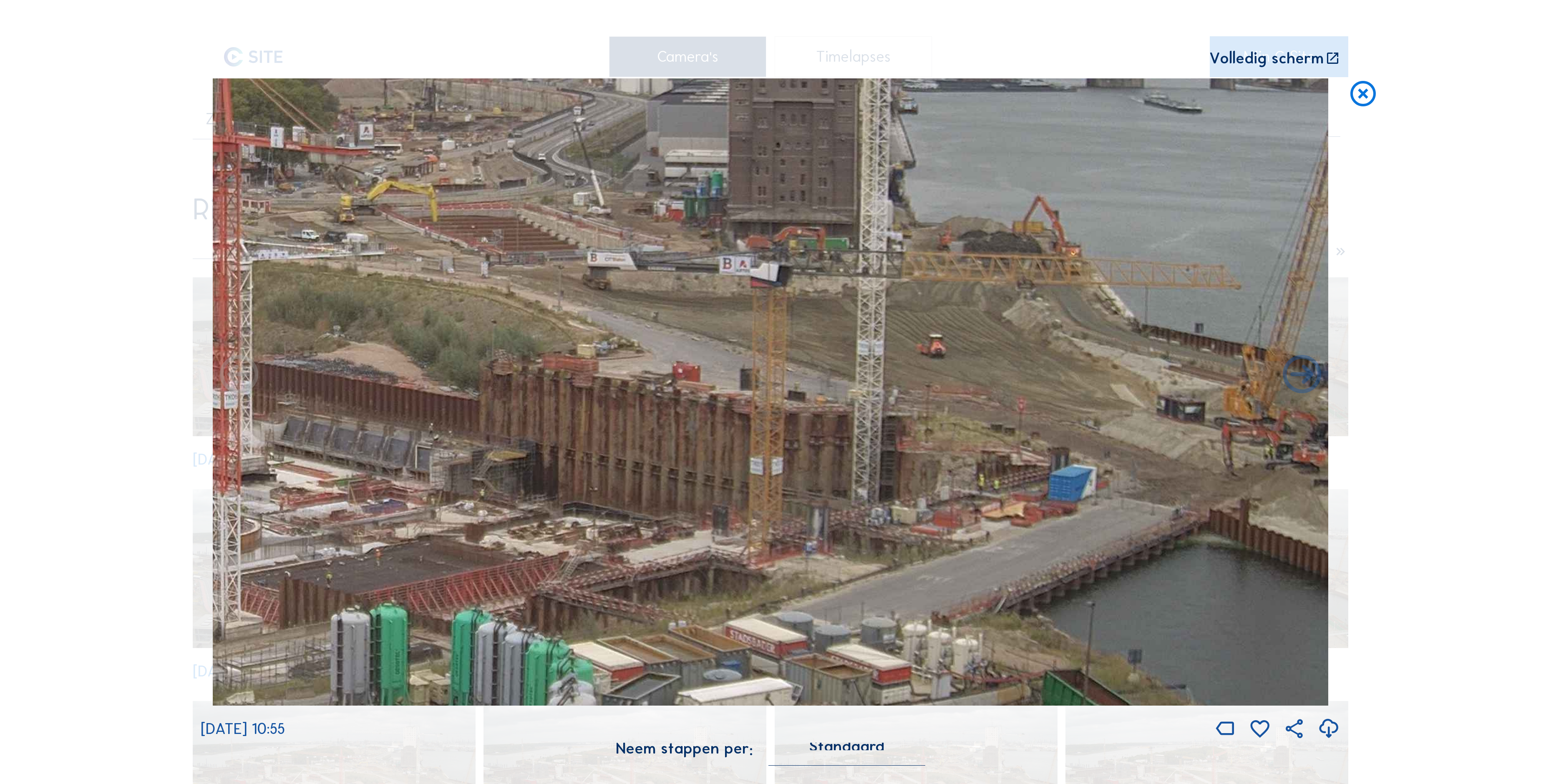
drag, startPoint x: 931, startPoint y: 289, endPoint x: 800, endPoint y: 387, distance: 163.6
click at [803, 403] on img at bounding box center [770, 392] width 1115 height 627
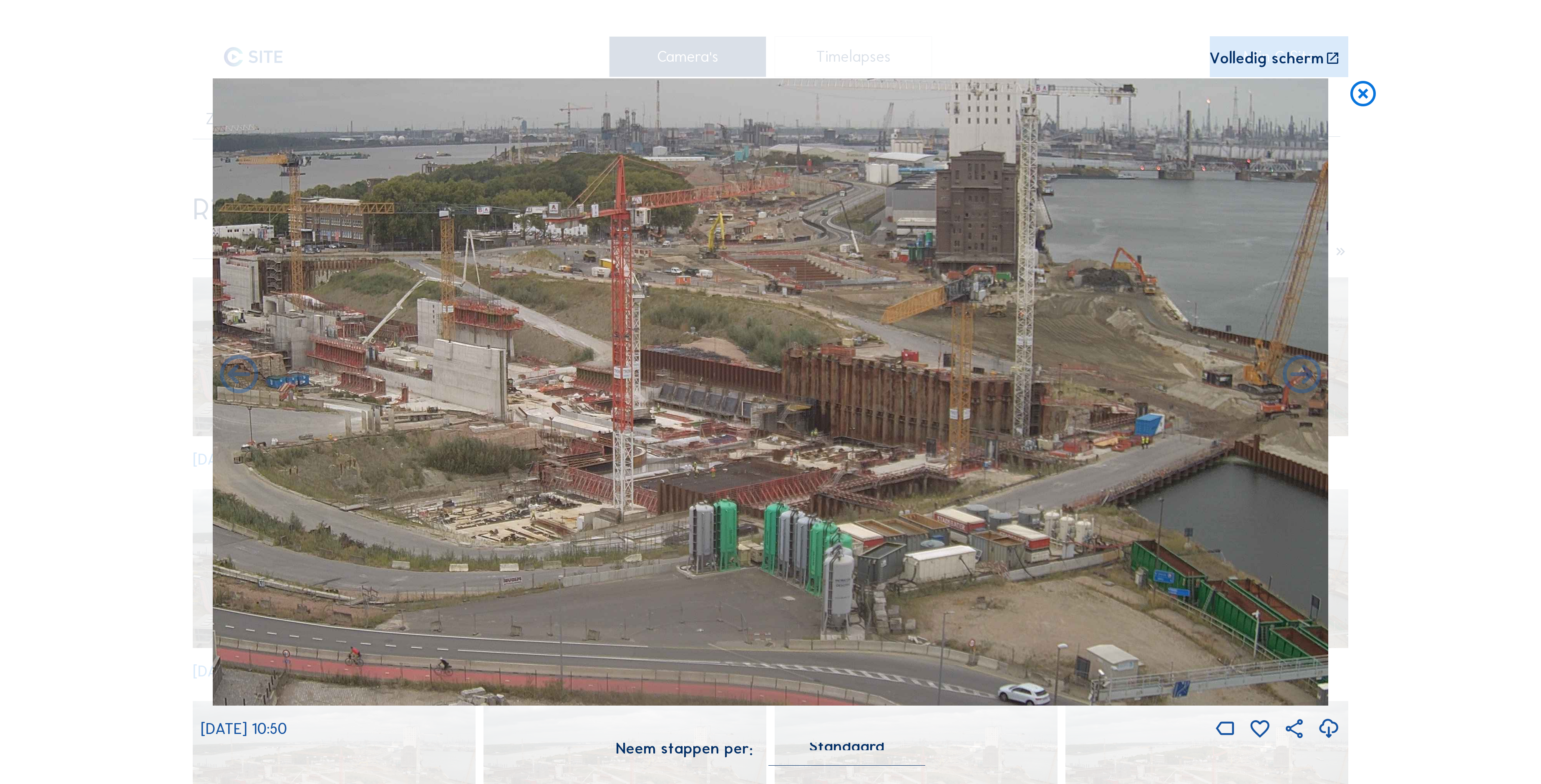
drag, startPoint x: 986, startPoint y: 401, endPoint x: 376, endPoint y: 336, distance: 613.5
click at [376, 336] on img at bounding box center [770, 392] width 1115 height 627
drag, startPoint x: 795, startPoint y: 272, endPoint x: 948, endPoint y: 285, distance: 153.6
click at [837, 276] on img at bounding box center [770, 392] width 1115 height 627
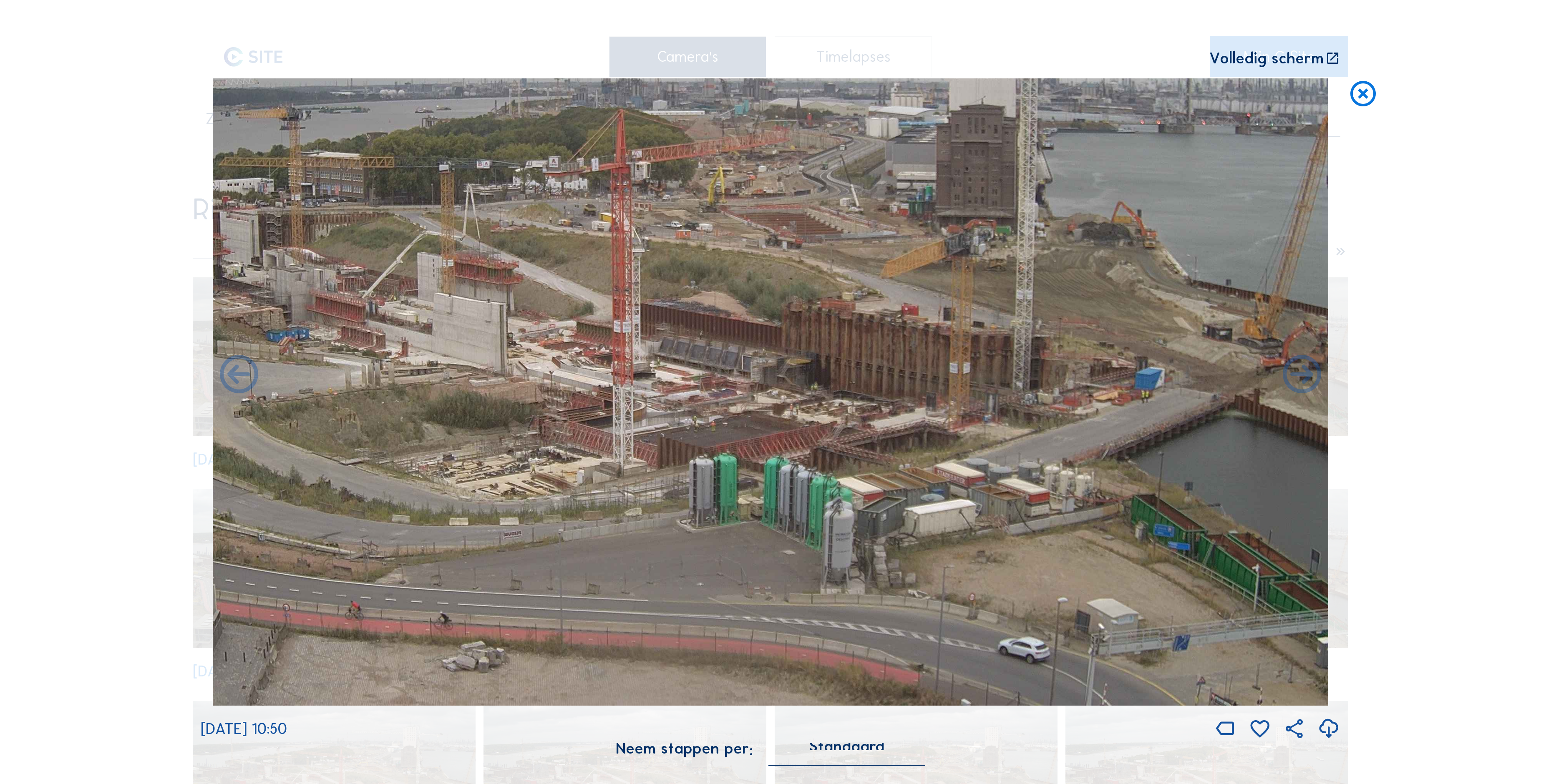
drag, startPoint x: 887, startPoint y: 263, endPoint x: 565, endPoint y: 128, distance: 349.2
click at [565, 128] on img at bounding box center [770, 392] width 1115 height 627
click at [1379, 98] on div "Scroll om door de tijd te reizen | Druk op de 'Alt'-[PERSON_NAME] + scroll om t…" at bounding box center [770, 392] width 1541 height 784
click at [1375, 98] on icon at bounding box center [1363, 94] width 31 height 32
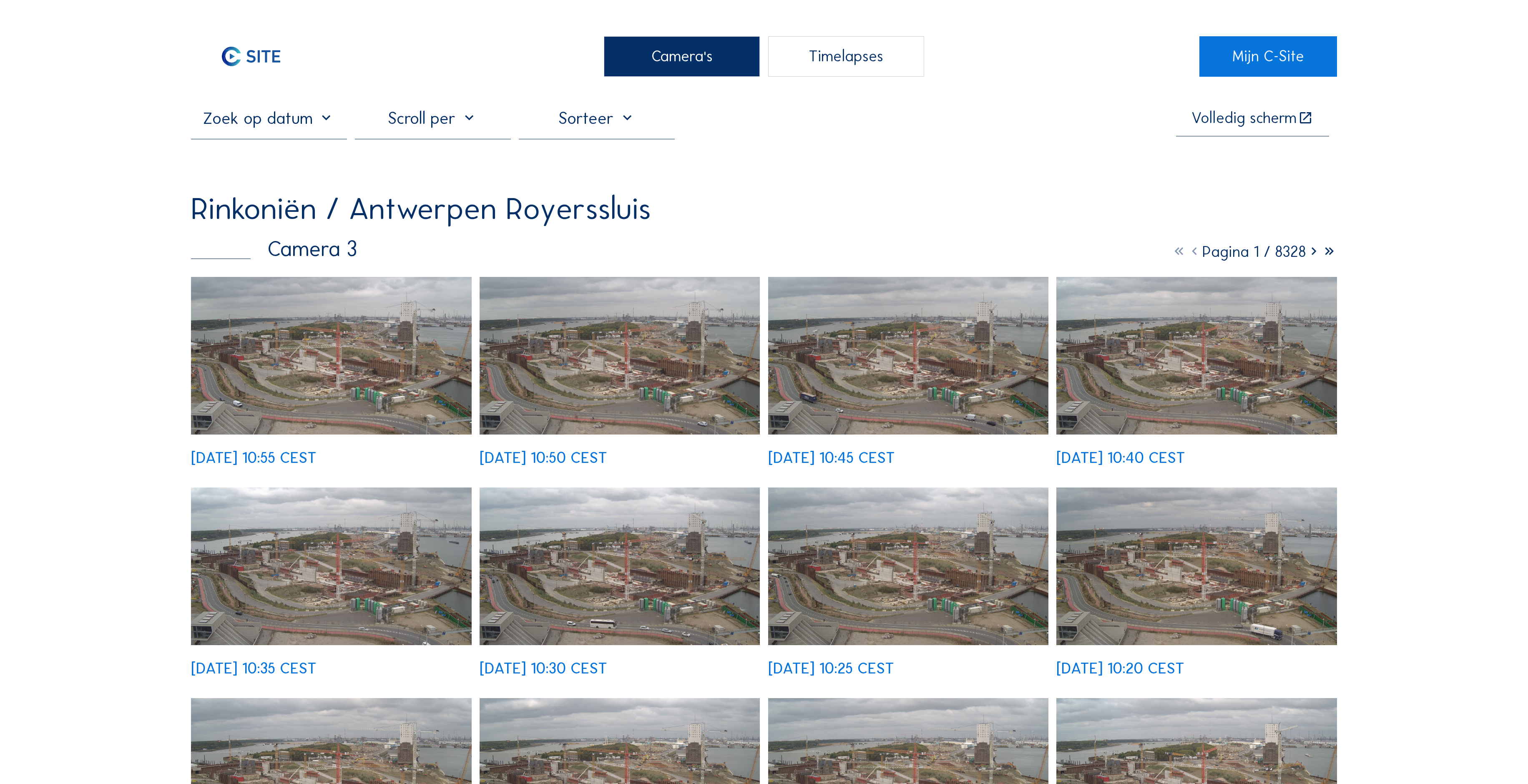
click at [614, 55] on div "Camera's" at bounding box center [681, 56] width 156 height 41
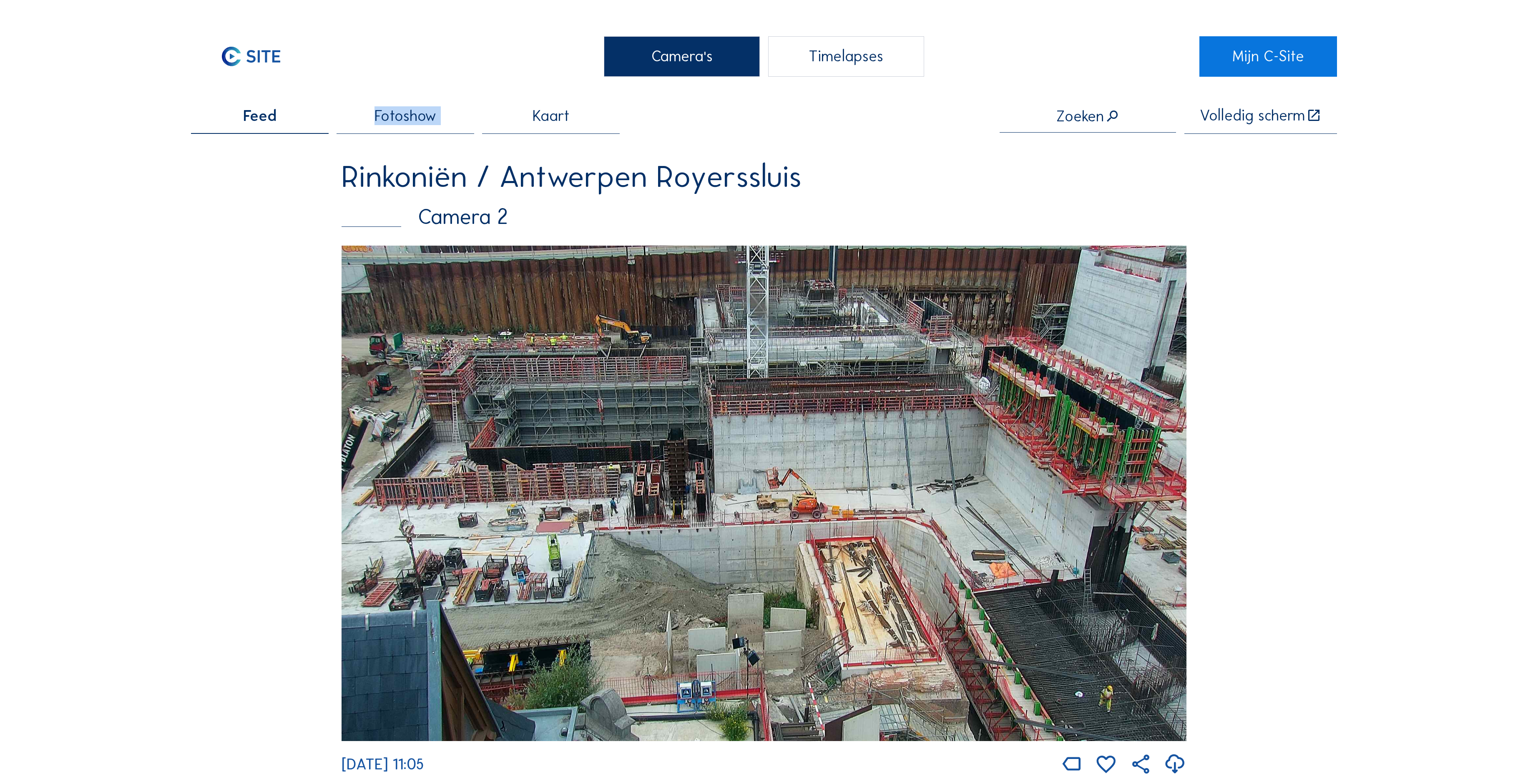
drag, startPoint x: 513, startPoint y: 121, endPoint x: 332, endPoint y: 109, distance: 181.4
click at [332, 109] on div "Feed Fotoshow Kaart" at bounding box center [405, 121] width 429 height 25
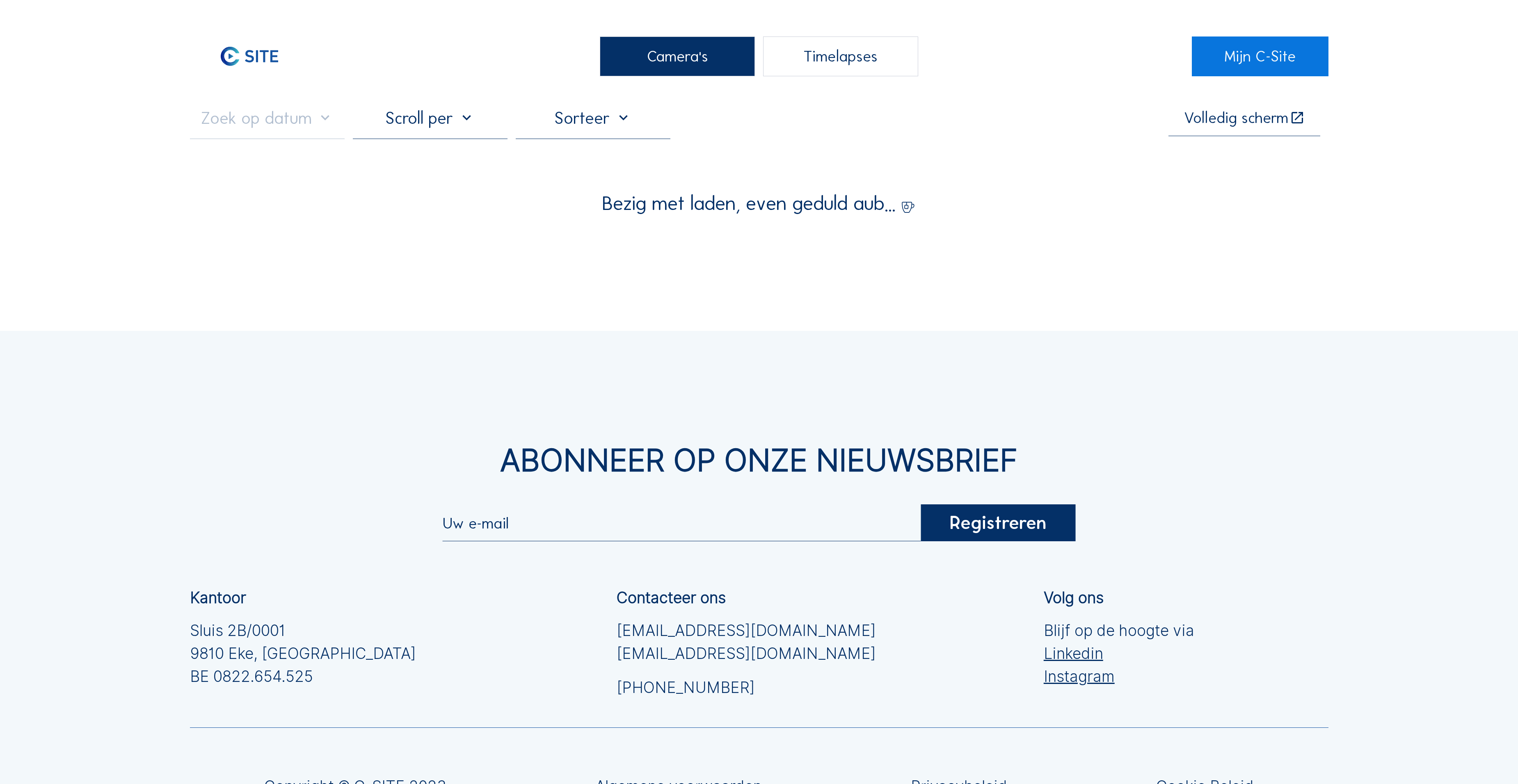
click at [687, 59] on div "Camera's" at bounding box center [677, 56] width 155 height 40
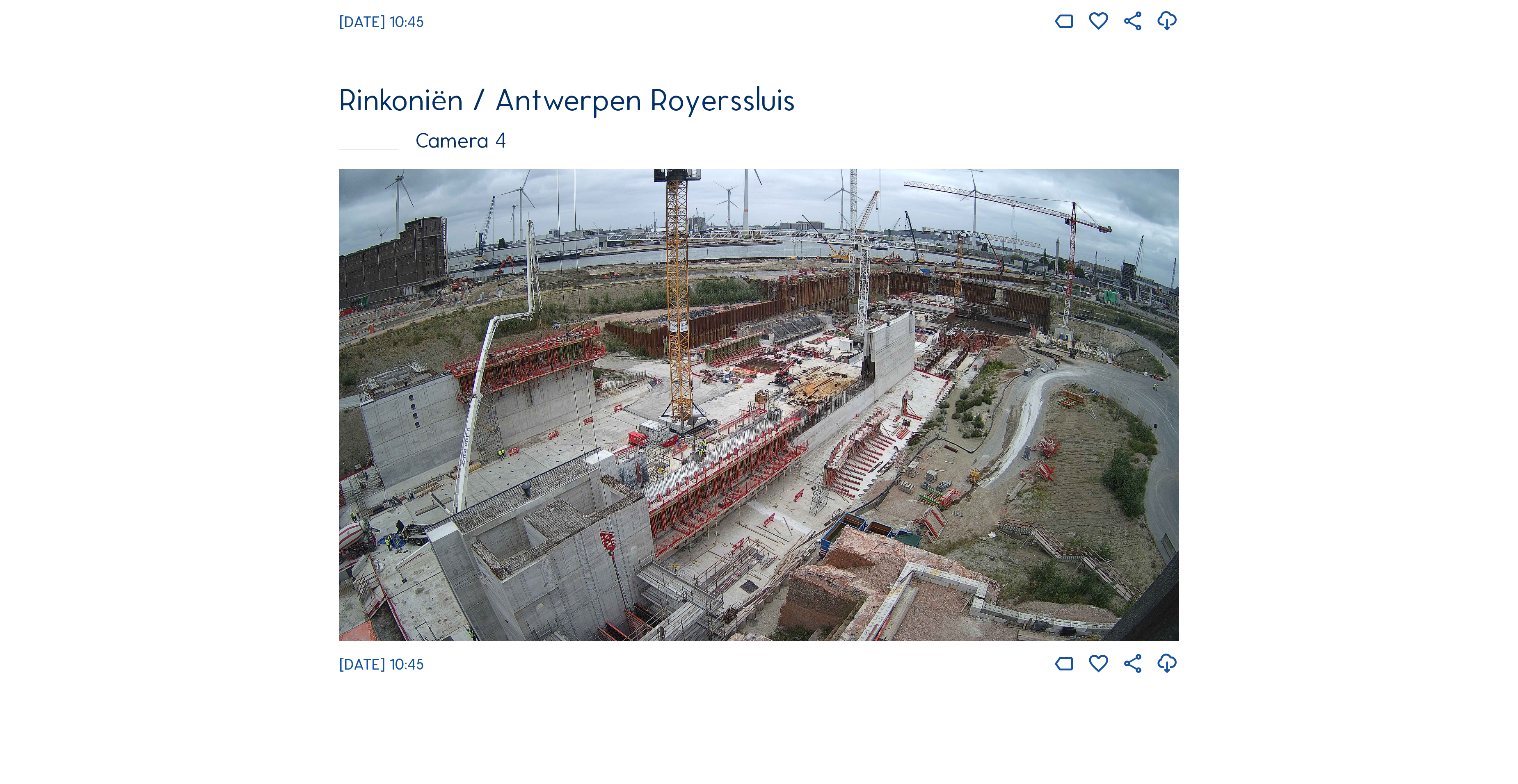
scroll to position [2538, 0]
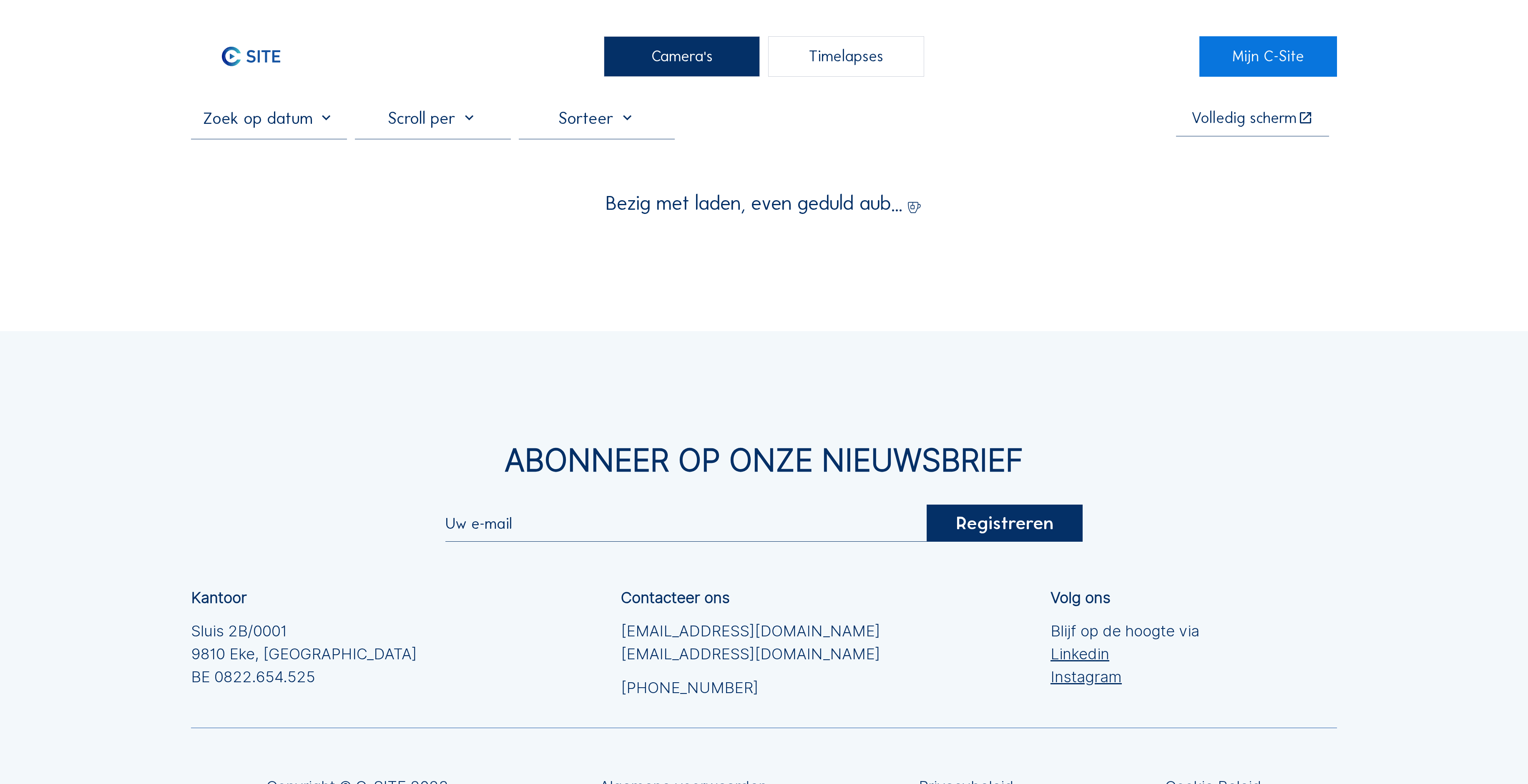
click at [683, 70] on div "Camera's" at bounding box center [681, 56] width 156 height 41
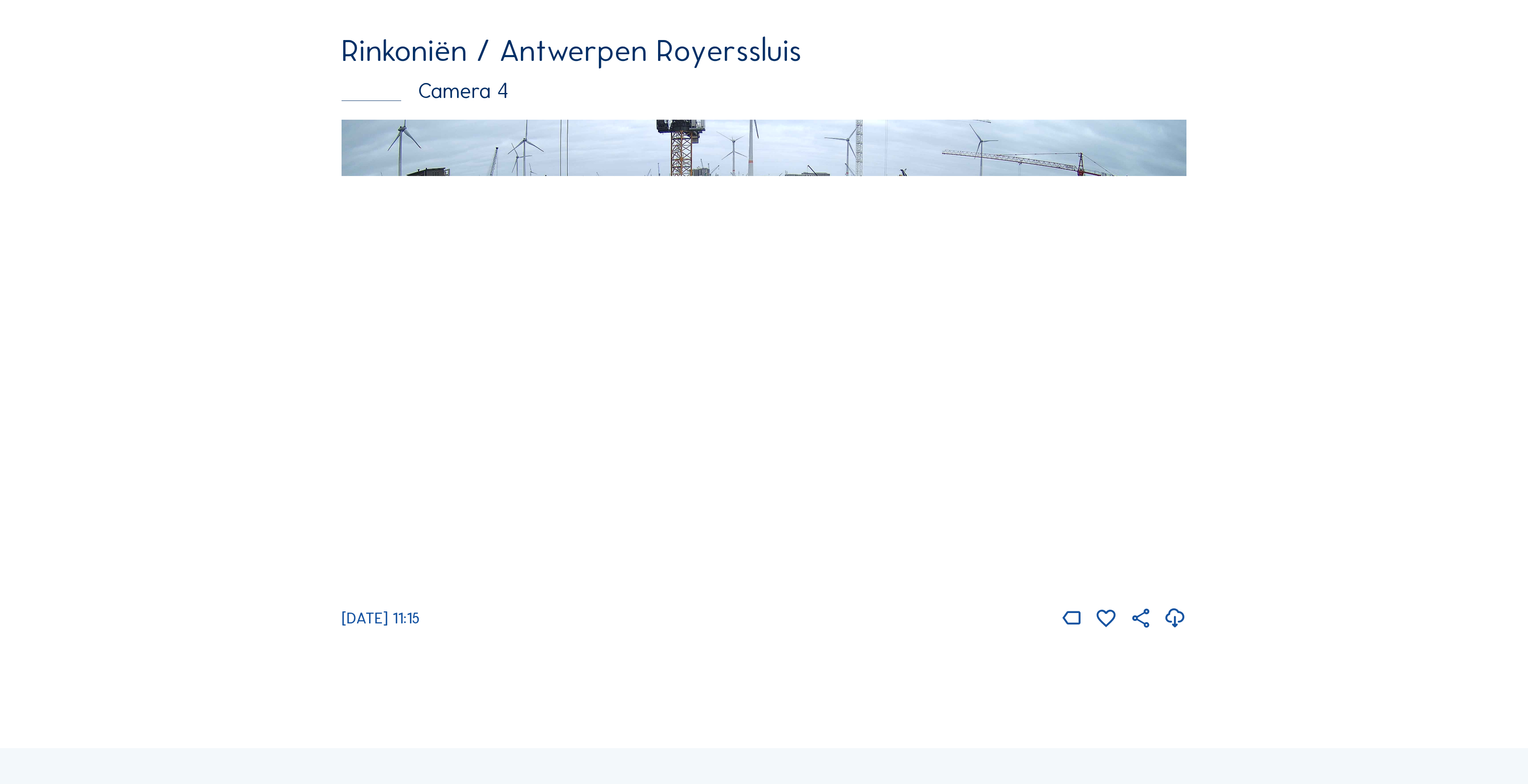
scroll to position [2737, 0]
